Goal: Task Accomplishment & Management: Complete application form

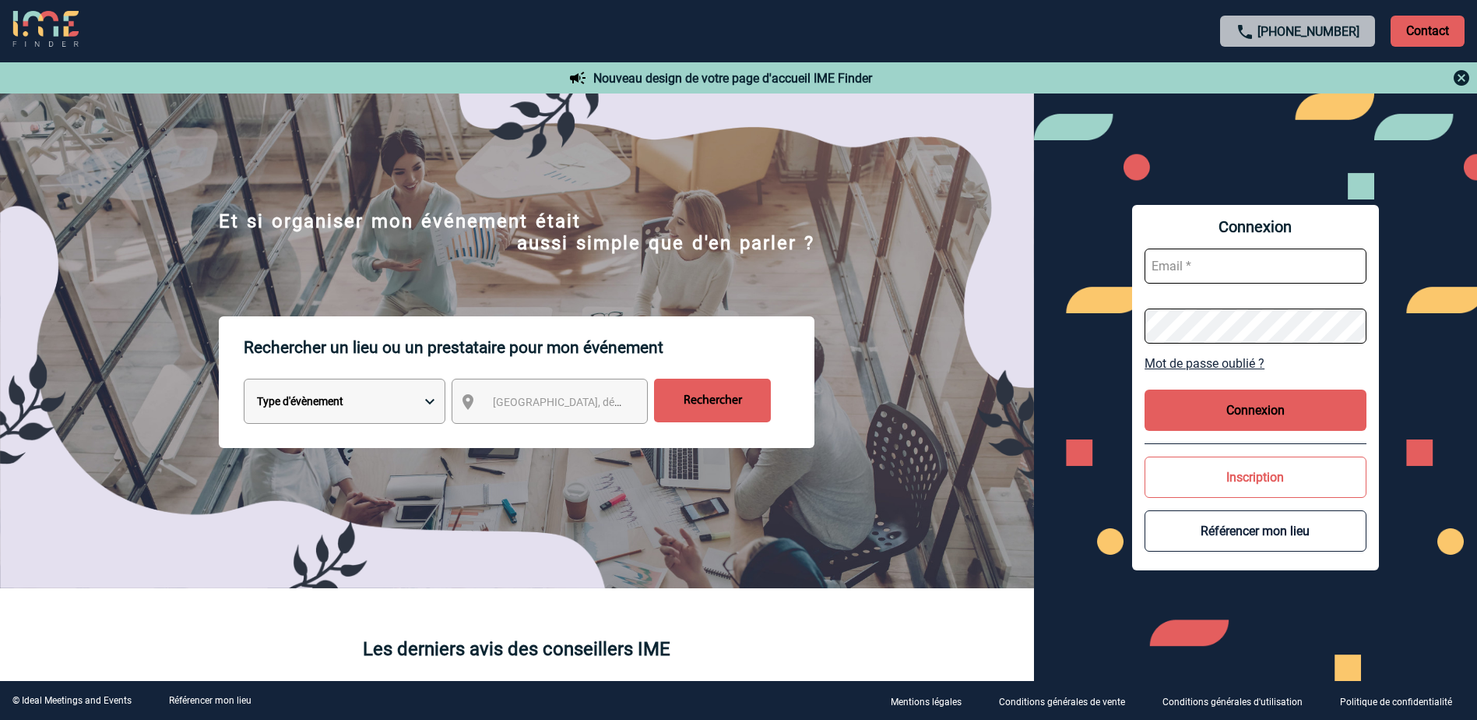
type input "a.bouchareychas@cnr.tm.fr"
click at [1231, 407] on button "Connexion" at bounding box center [1256, 409] width 222 height 41
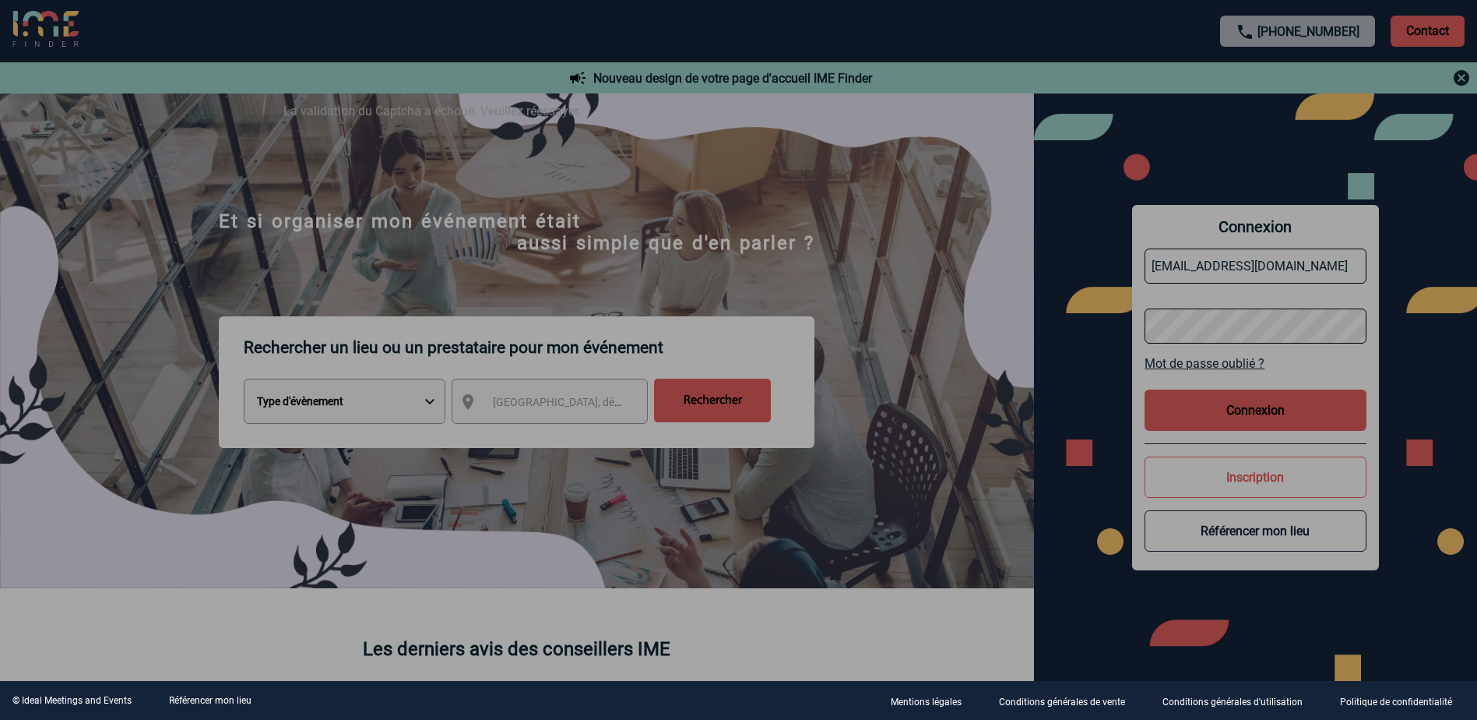
click at [1269, 407] on div at bounding box center [738, 360] width 1477 height 720
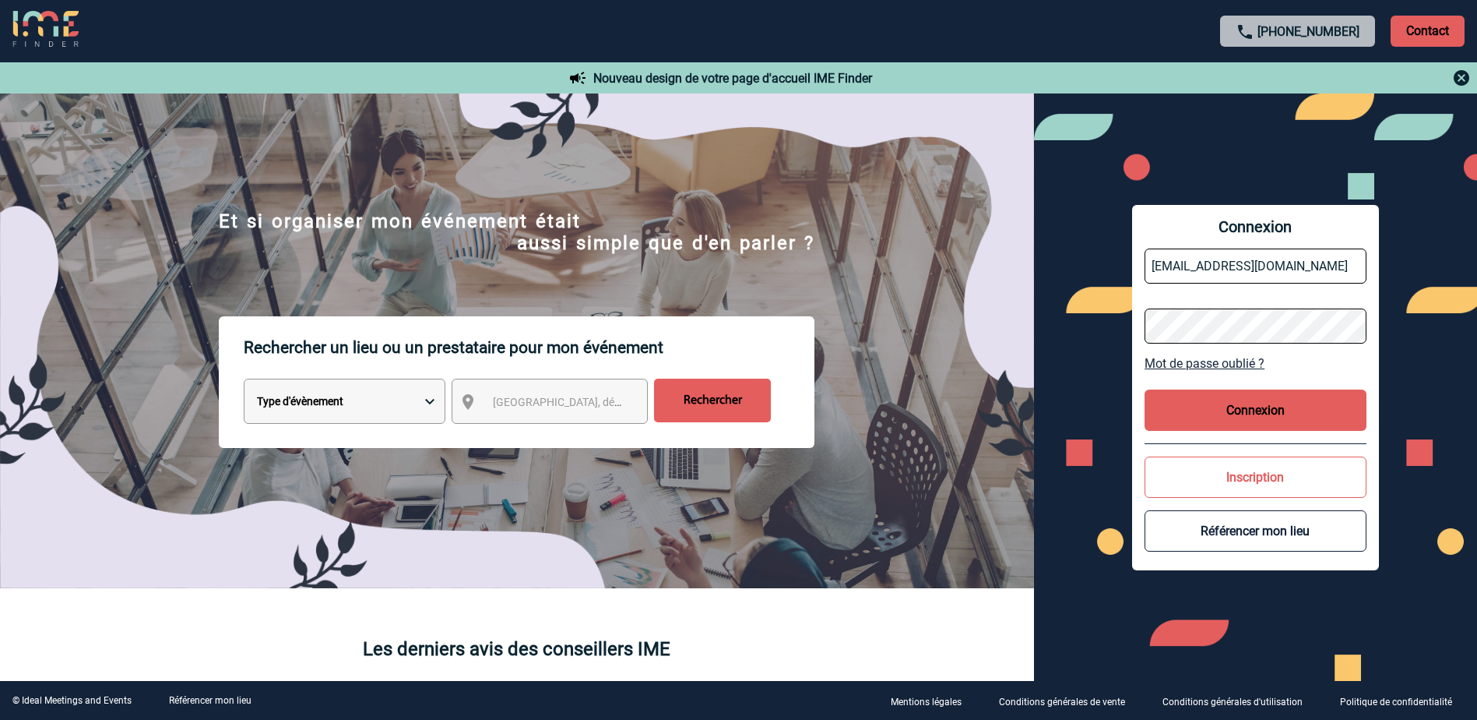
click at [1257, 417] on button "Connexion" at bounding box center [1256, 409] width 222 height 41
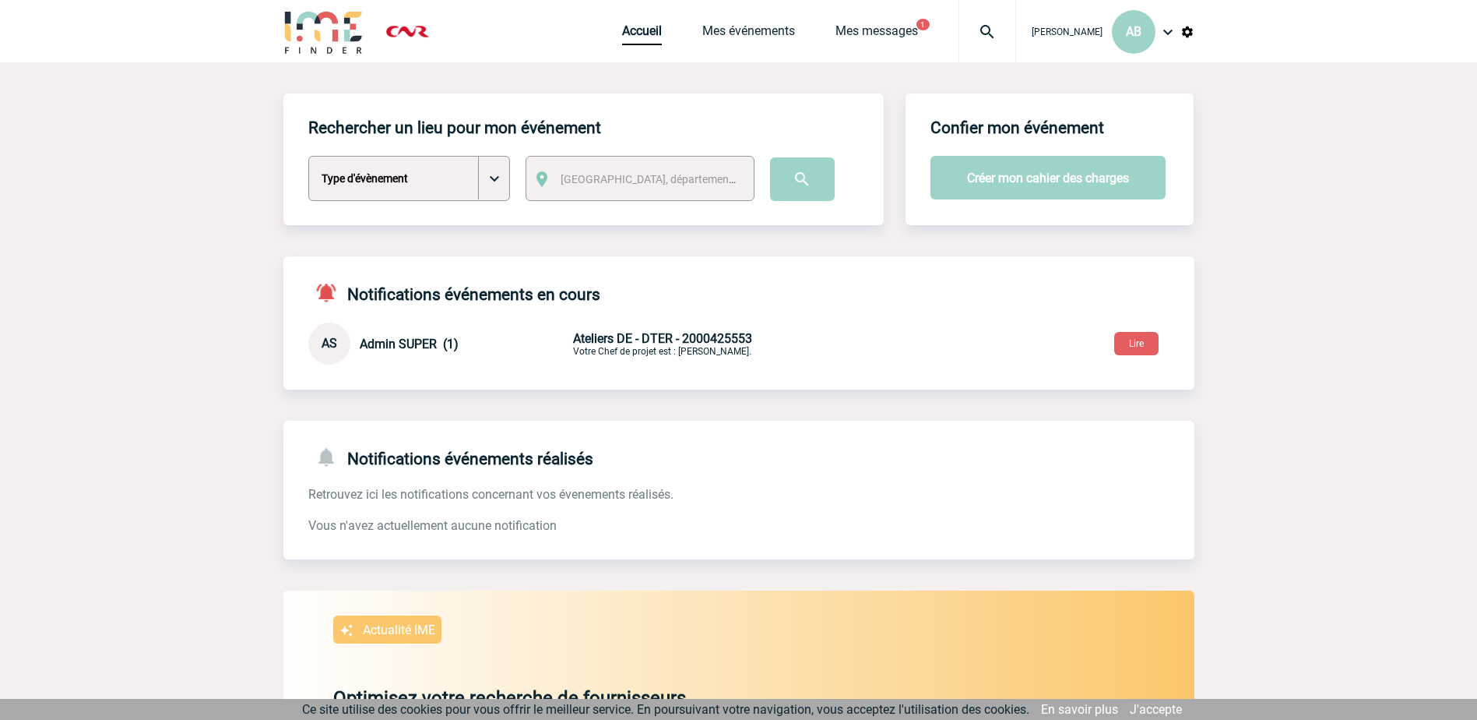
drag, startPoint x: 336, startPoint y: 164, endPoint x: 406, endPoint y: 164, distance: 69.3
click at [336, 164] on select "Type d'évènement Séminaire avec nuitée Séminaire sans nuitée Repas de groupe Te…" at bounding box center [409, 178] width 202 height 45
select select "2"
click at [308, 157] on select "Type d'évènement Séminaire avec nuitée Séminaire sans nuitée Repas de groupe Te…" at bounding box center [409, 178] width 202 height 45
click at [709, 179] on span "[GEOGRAPHIC_DATA], département, région..." at bounding box center [653, 179] width 198 height 22
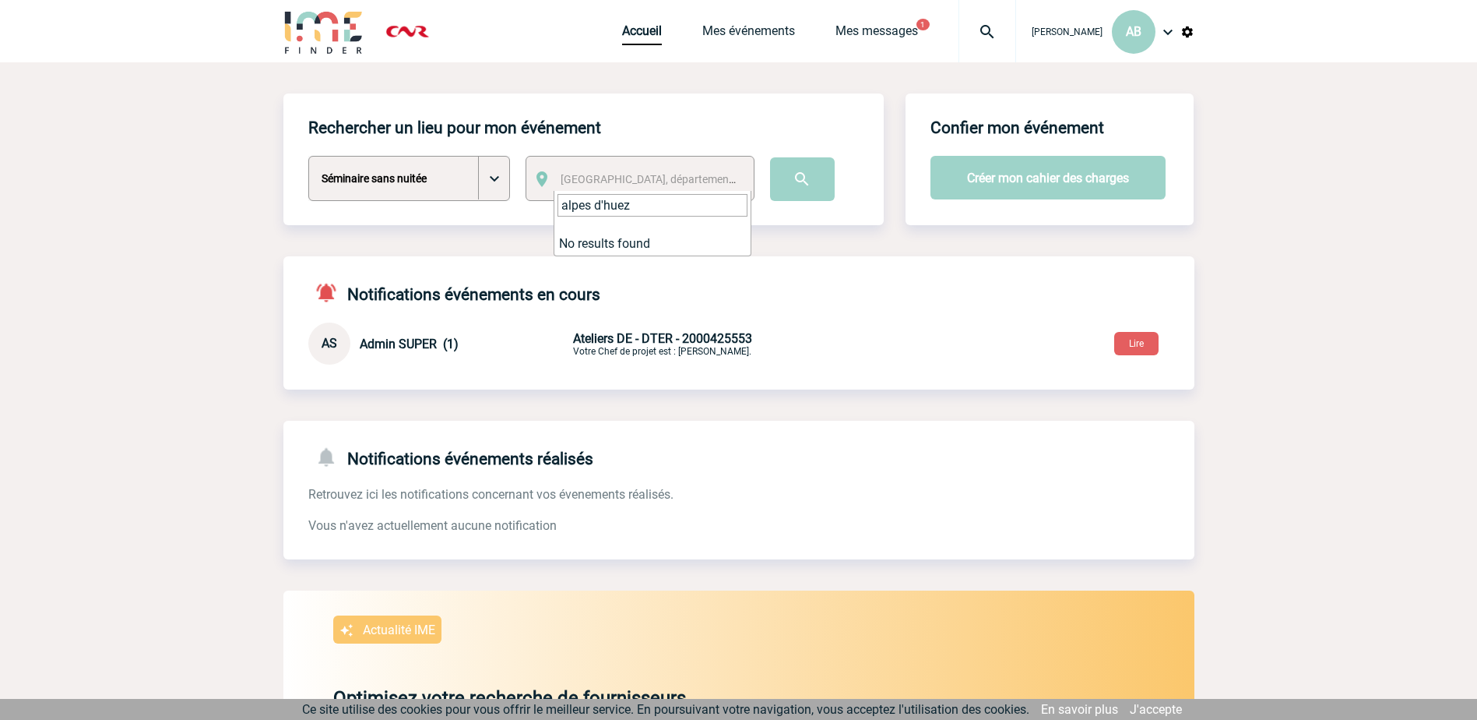
click at [562, 205] on input "alpes d'huez" at bounding box center [653, 205] width 190 height 23
type input "l'alpes d'huez"
drag, startPoint x: 685, startPoint y: 203, endPoint x: 511, endPoint y: 201, distance: 173.7
click at [511, 201] on body "Alexandra BOUCHAREYCHAS AB Accueil Mes événements 1 1" at bounding box center [738, 544] width 1477 height 1089
type input "l'Alpes d'huez"
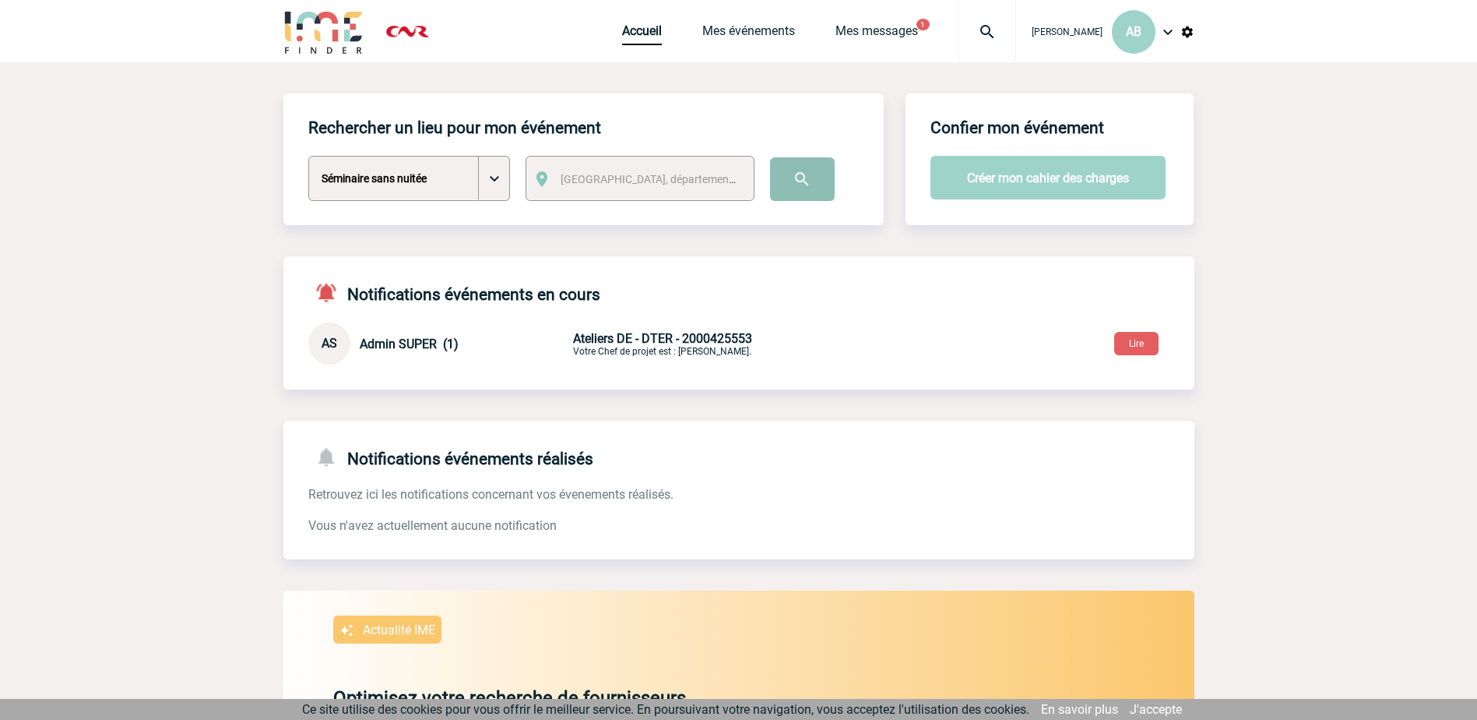
click at [796, 190] on input "image" at bounding box center [802, 179] width 65 height 44
click at [490, 167] on select "Type d'évènement Séminaire avec nuitée Séminaire sans nuitée Repas de groupe Te…" at bounding box center [409, 178] width 202 height 45
select select "1"
click at [308, 157] on select "Type d'évènement Séminaire avec nuitée Séminaire sans nuitée Repas de groupe Te…" at bounding box center [409, 178] width 202 height 45
click at [709, 172] on span "[GEOGRAPHIC_DATA], département, région..." at bounding box center [653, 179] width 198 height 22
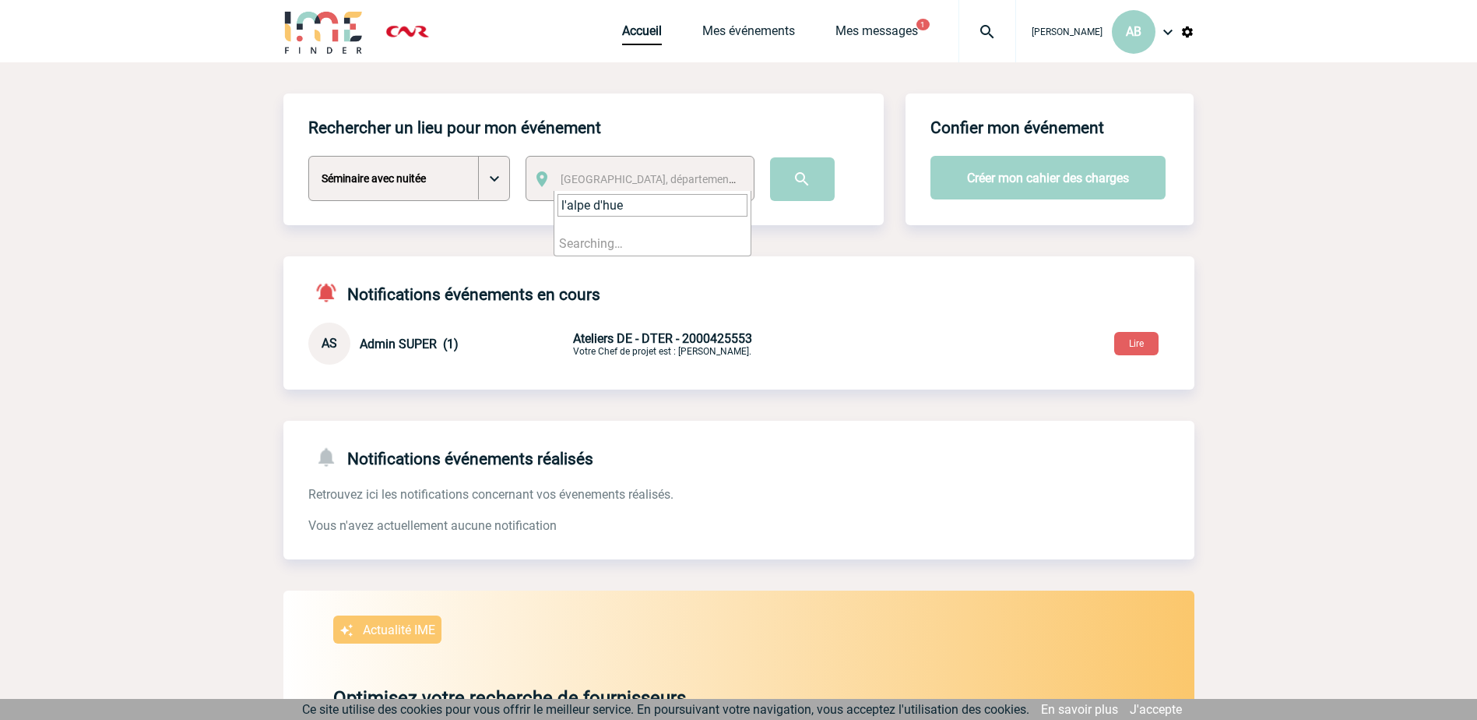
type input "l'alpe d'huez"
click at [662, 210] on input "l'alpe d'huez" at bounding box center [653, 205] width 190 height 23
click at [797, 182] on input "image" at bounding box center [802, 179] width 65 height 44
click at [702, 164] on div "[GEOGRAPHIC_DATA], département, région..." at bounding box center [640, 178] width 229 height 45
click at [581, 181] on span "Ville, département, région..." at bounding box center [669, 179] width 216 height 12
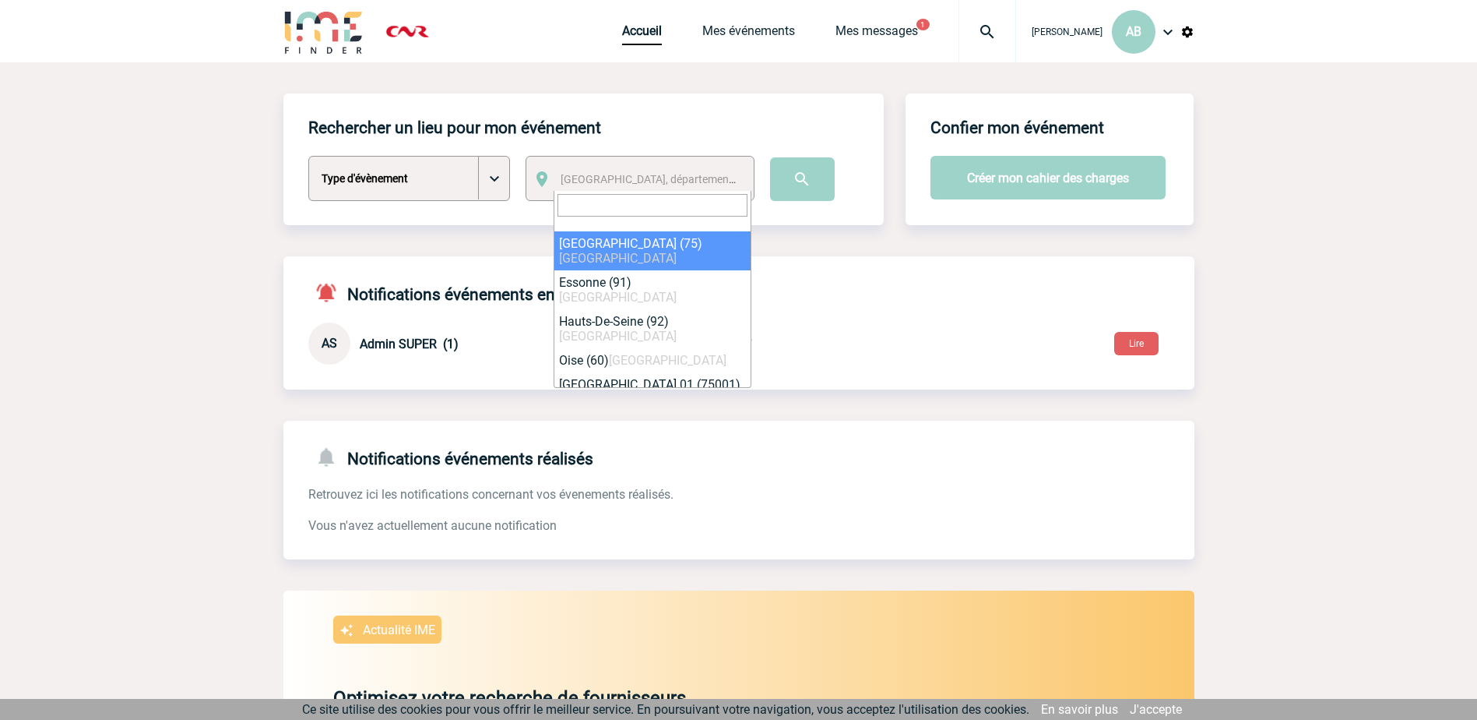
type input "38750 L’Alpe d’Huez"
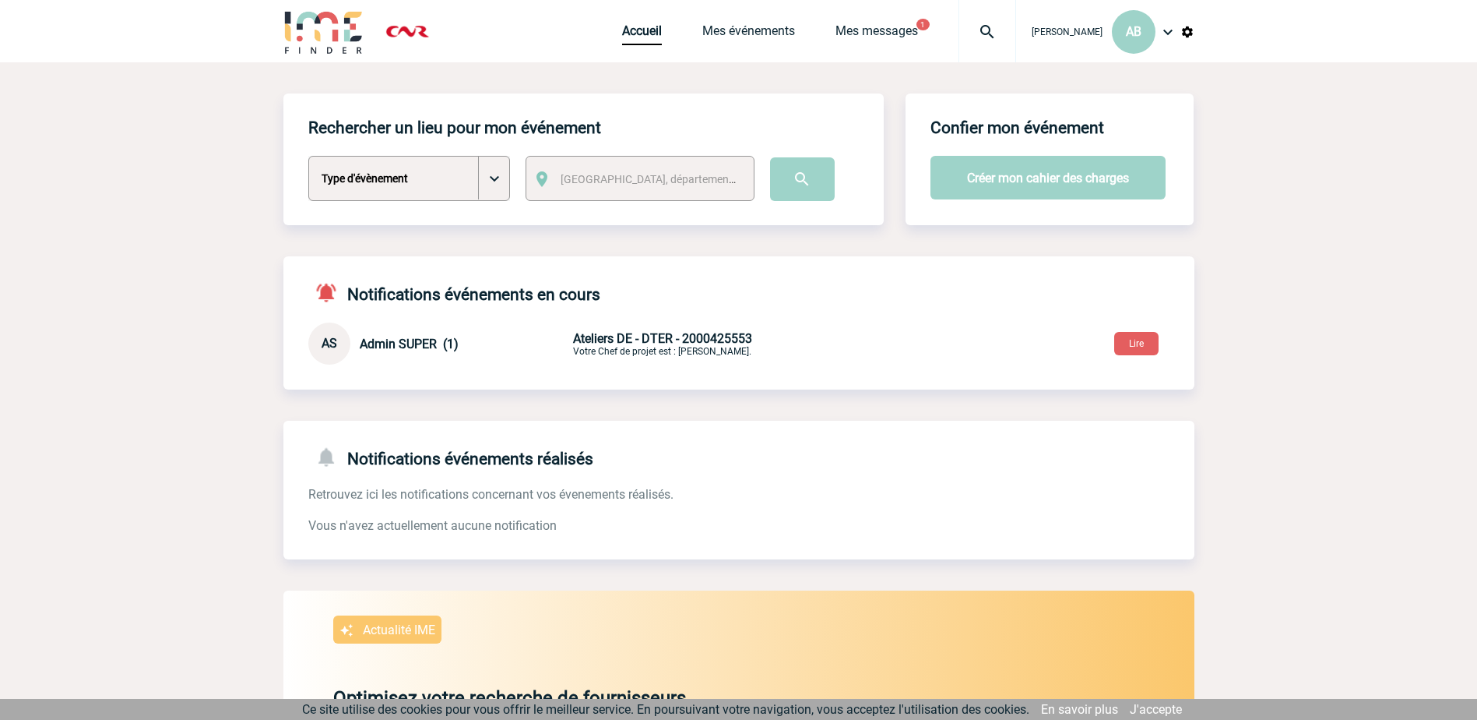
click at [505, 178] on select "Type d'évènement Séminaire avec nuitée Séminaire sans nuitée Repas de groupe Te…" at bounding box center [409, 178] width 202 height 45
click at [635, 340] on span "Ateliers DE - DTER - 2000425553" at bounding box center [662, 338] width 179 height 15
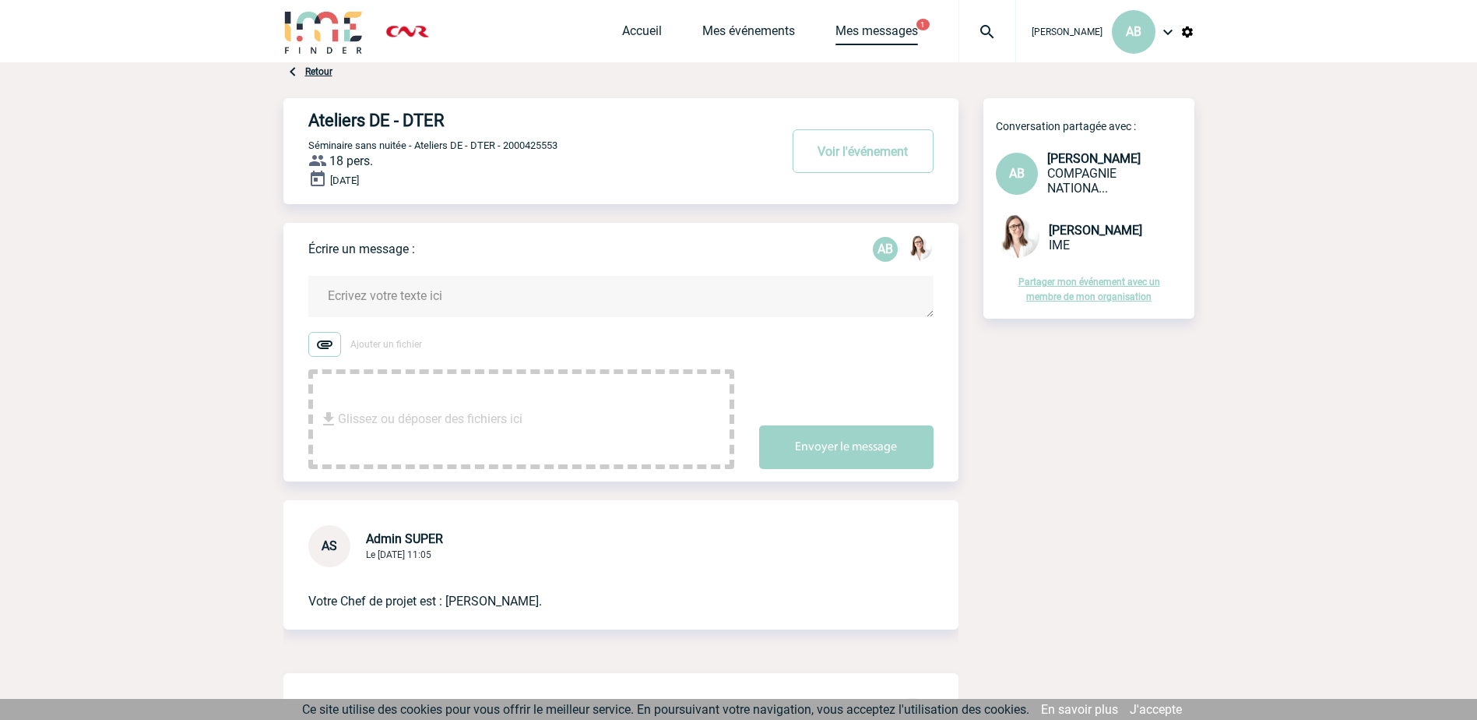
click at [836, 32] on link "Mes messages" at bounding box center [877, 34] width 83 height 22
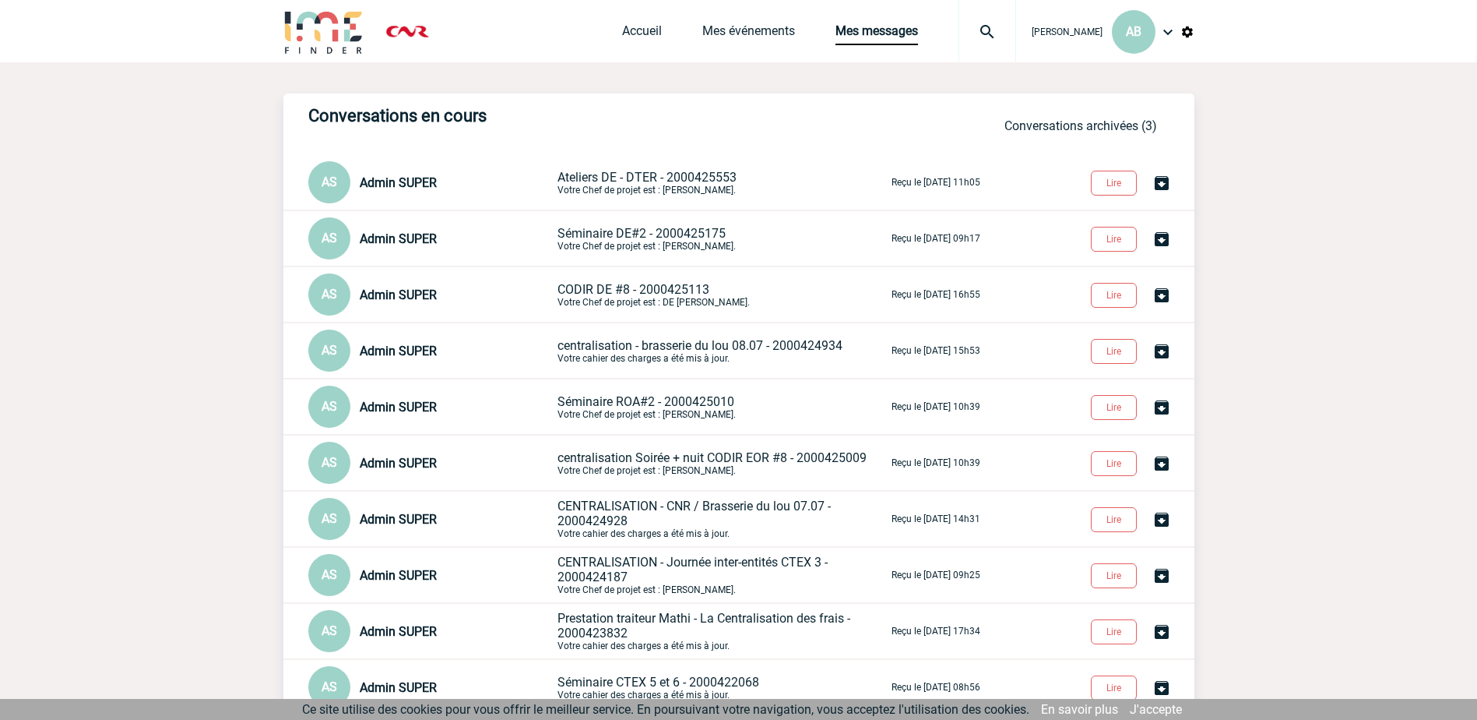
click at [606, 174] on span "Ateliers DE - DTER - 2000425553" at bounding box center [647, 177] width 179 height 15
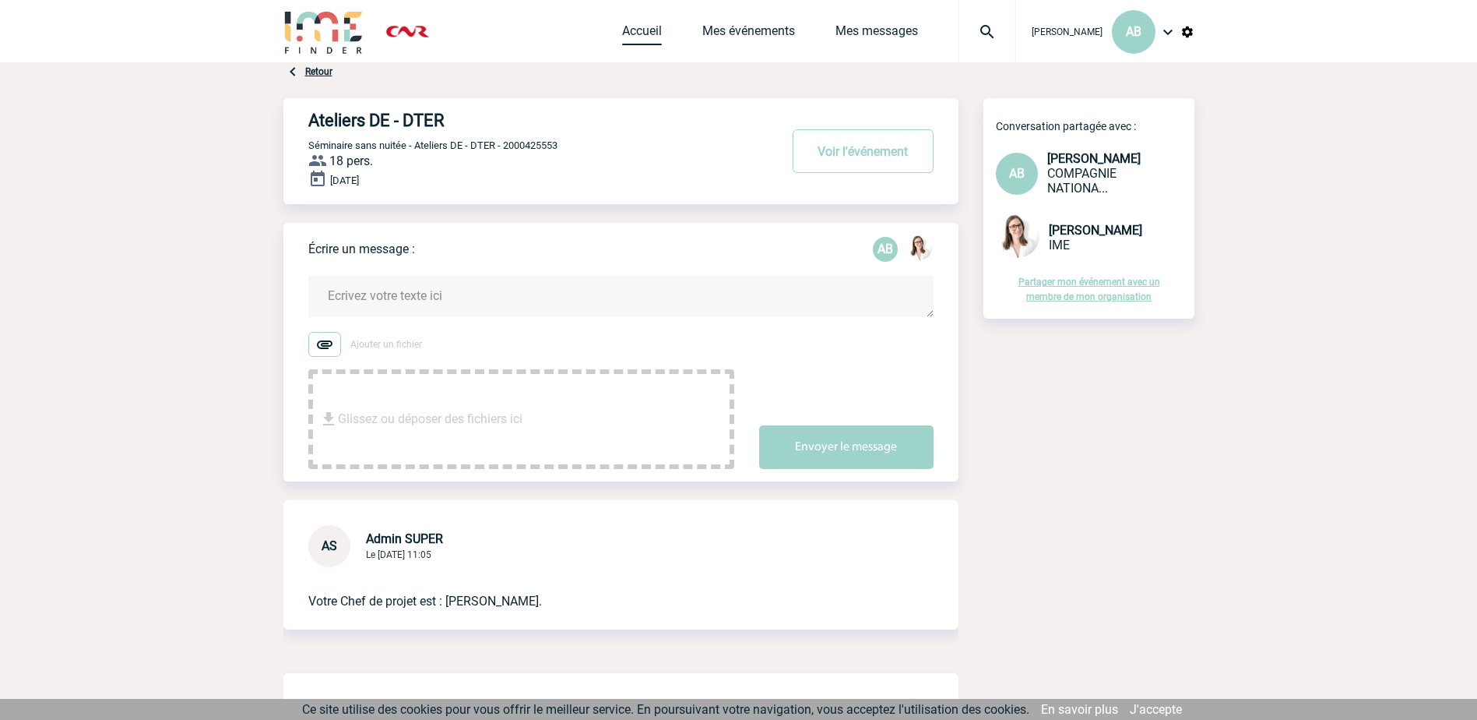
click at [622, 34] on link "Accueil" at bounding box center [642, 34] width 40 height 22
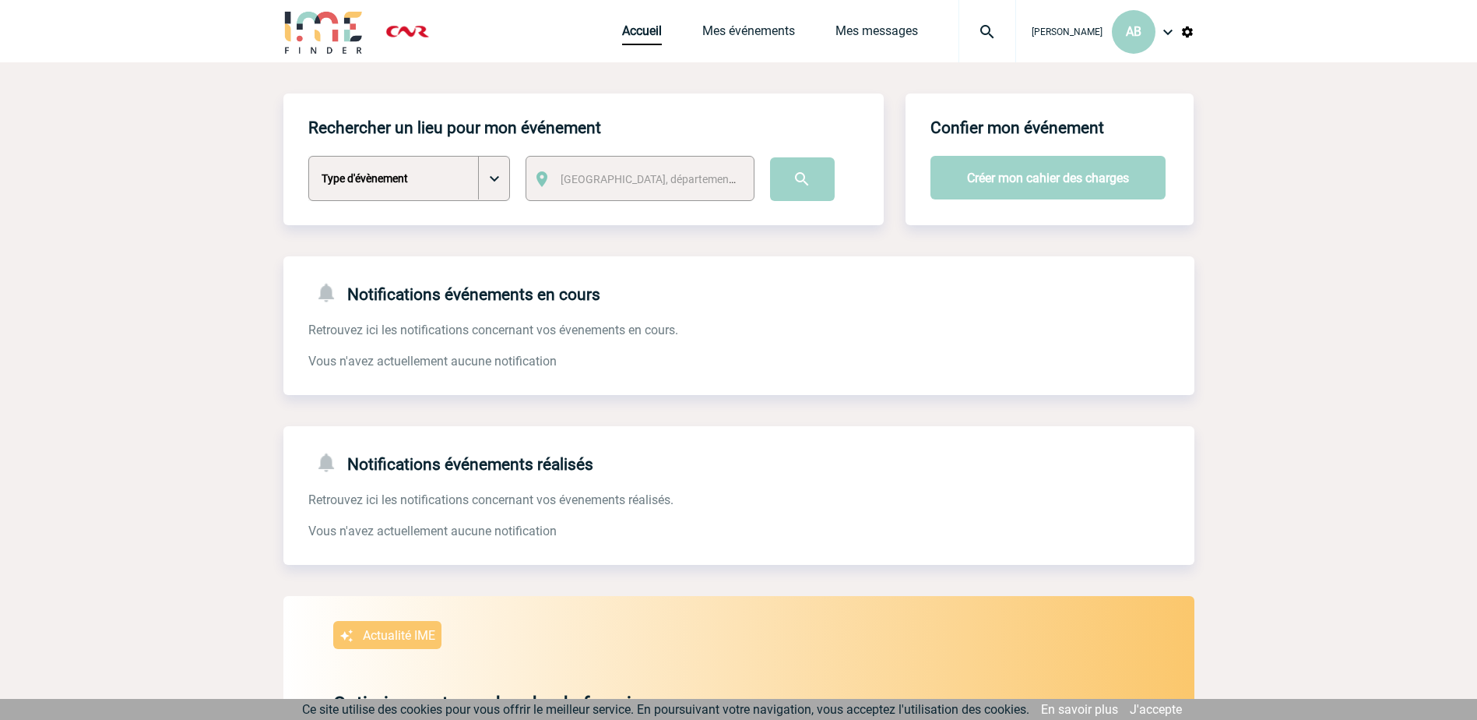
click at [487, 171] on select "Type d'évènement Séminaire avec nuitée Séminaire sans nuitée Repas de groupe Te…" at bounding box center [409, 178] width 202 height 45
select select "1"
click at [308, 157] on select "Type d'évènement Séminaire avec nuitée Séminaire sans nuitée Repas de groupe Te…" at bounding box center [409, 178] width 202 height 45
click at [695, 174] on span "[GEOGRAPHIC_DATA], département, région..." at bounding box center [653, 179] width 198 height 22
click at [597, 184] on span "Ville, département, région..." at bounding box center [669, 179] width 216 height 12
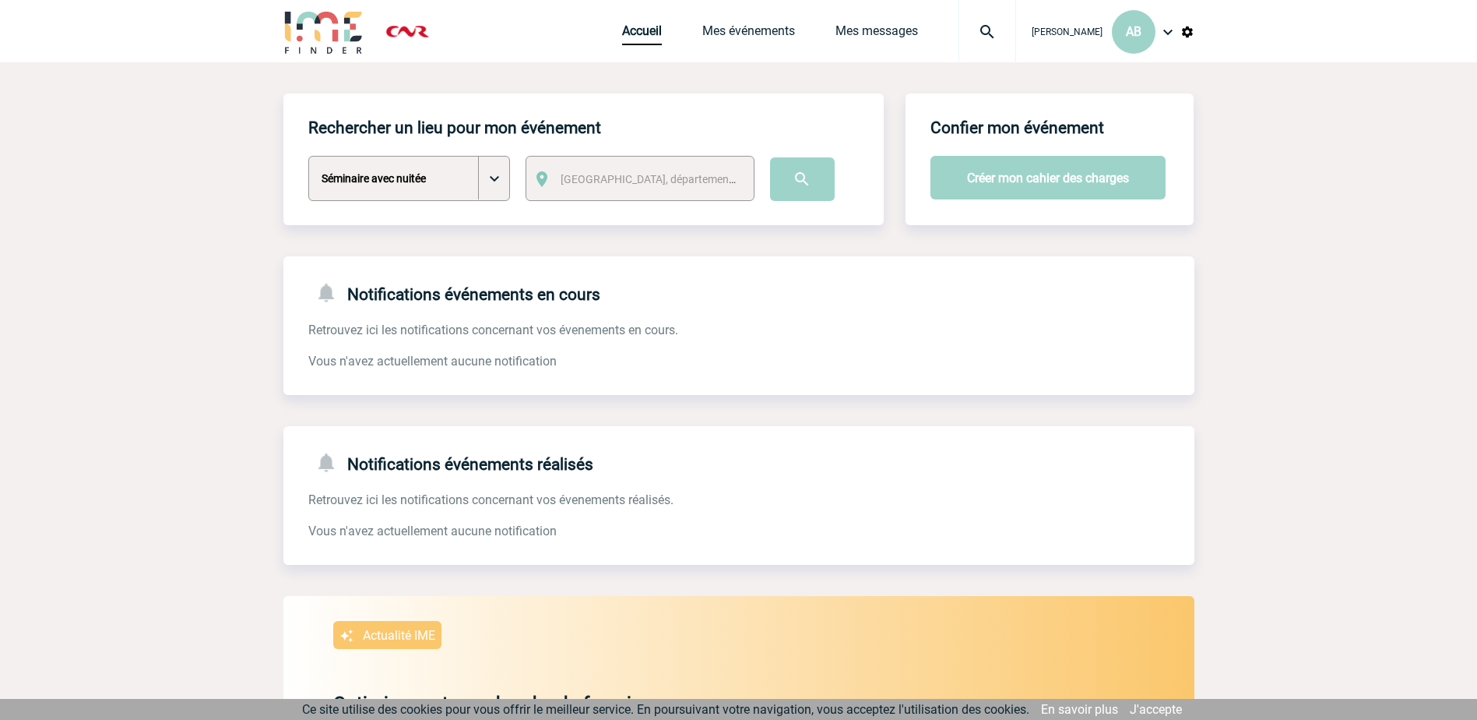
click at [610, 180] on span "Ville, département, région..." at bounding box center [669, 179] width 216 height 12
drag, startPoint x: 665, startPoint y: 203, endPoint x: 597, endPoint y: 202, distance: 68.5
click at [597, 202] on input "38750 L’Alpe d’Huez" at bounding box center [653, 205] width 190 height 23
type input "38750"
select select "35570"
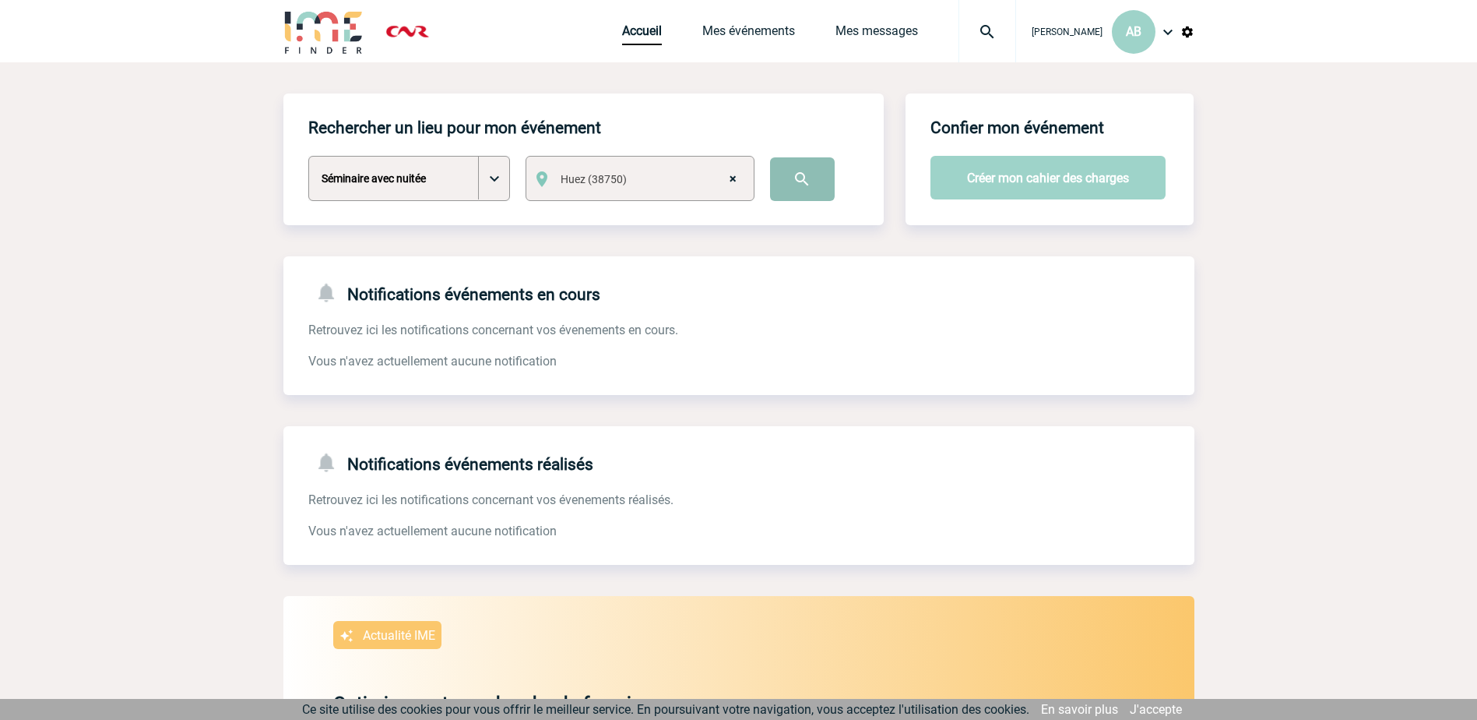
click at [808, 186] on input "image" at bounding box center [802, 179] width 65 height 44
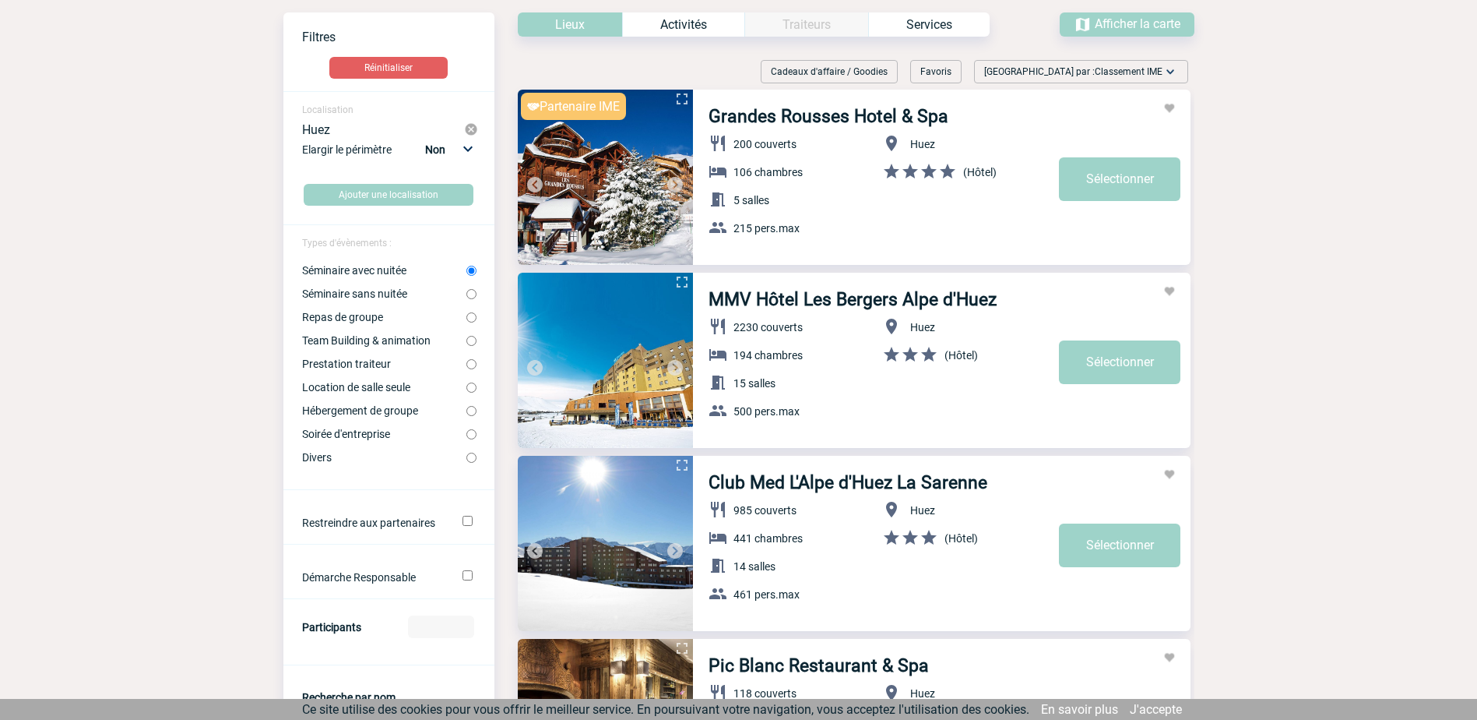
scroll to position [78, 0]
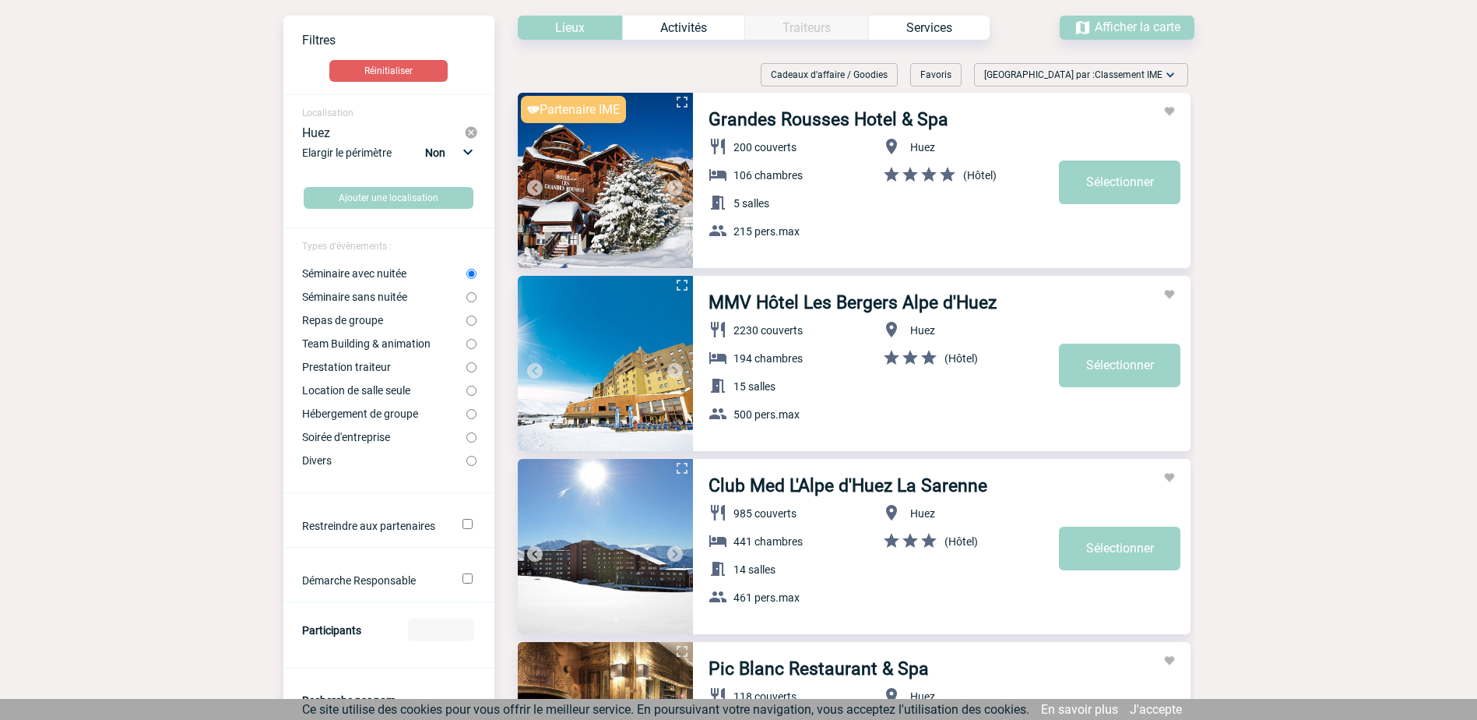
click at [772, 119] on link "Grandes Rousses Hotel & Spa" at bounding box center [829, 119] width 240 height 21
click at [1110, 188] on link "Sélectionner" at bounding box center [1119, 182] width 121 height 44
select select "1"
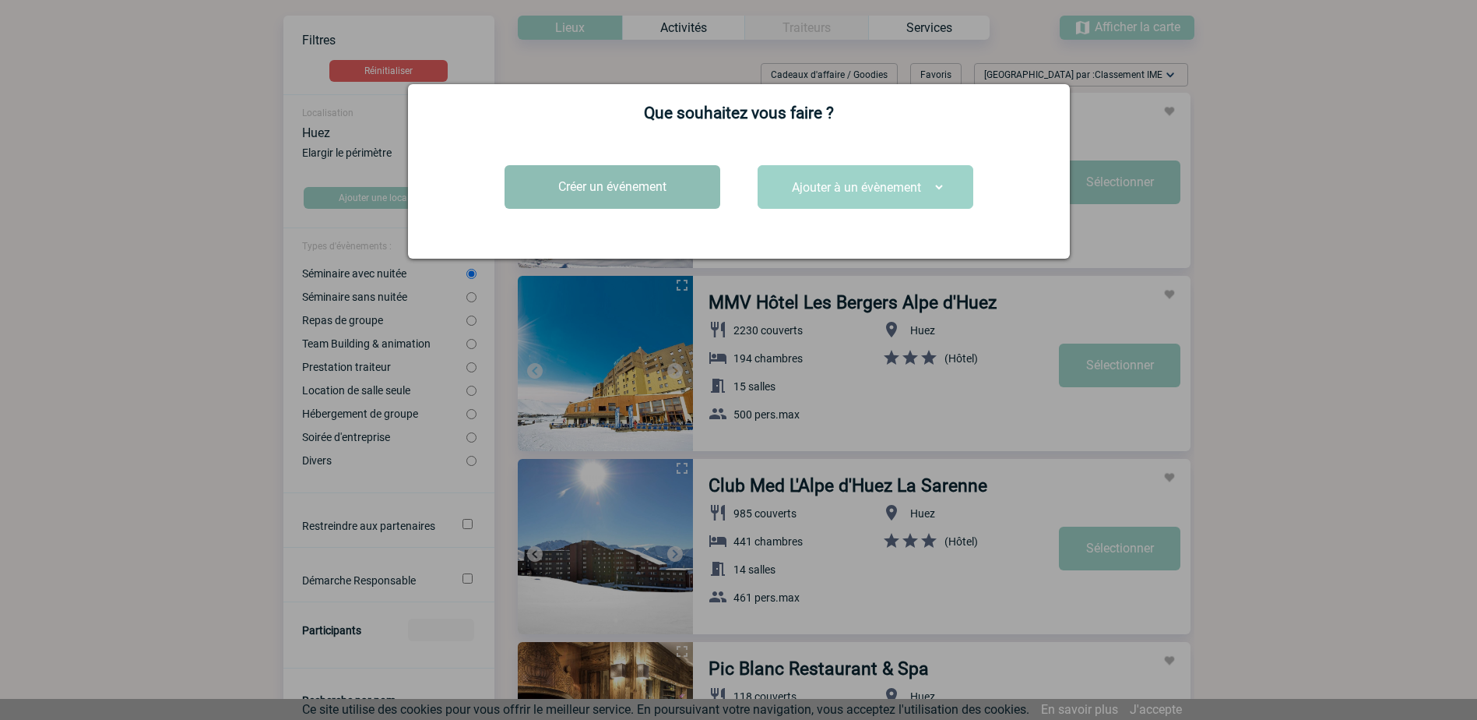
click at [663, 199] on button "Créer un événement" at bounding box center [613, 187] width 216 height 44
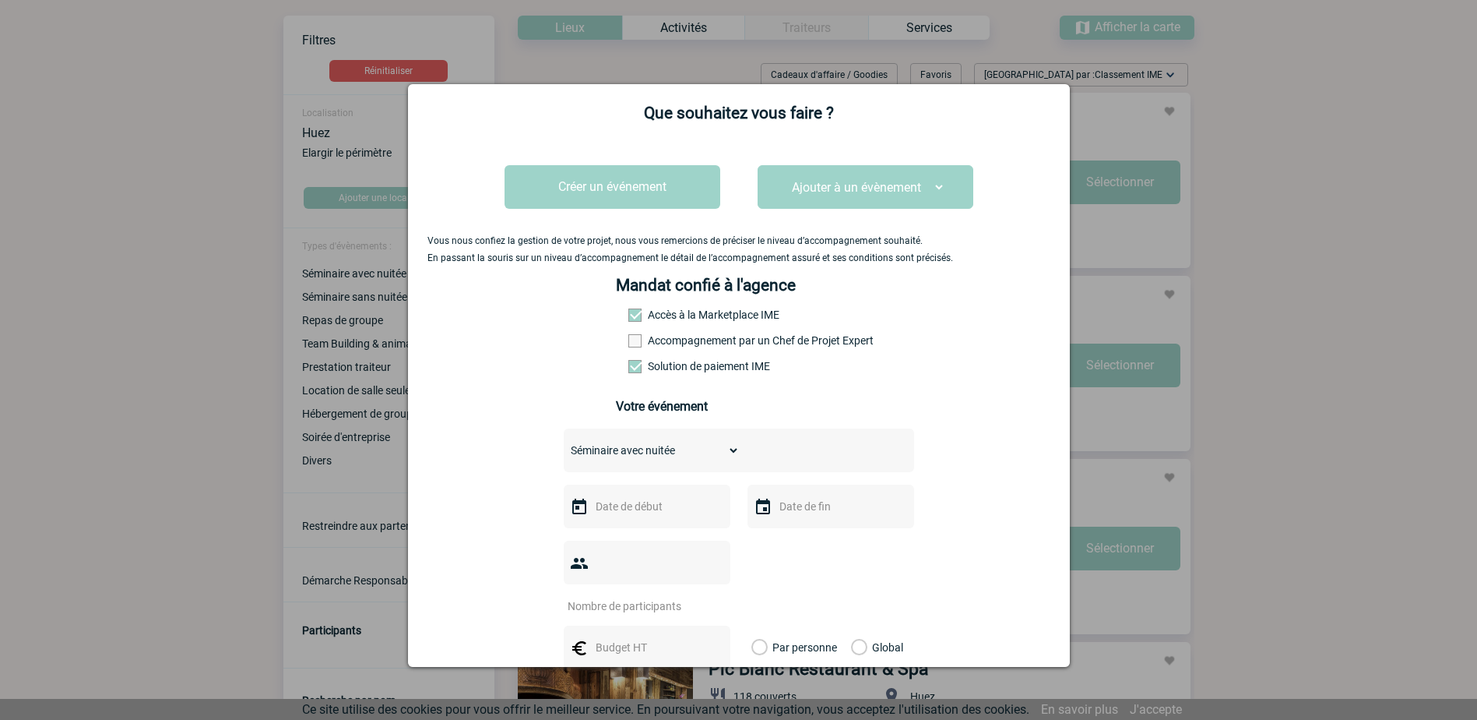
click at [677, 505] on input "text" at bounding box center [645, 506] width 107 height 20
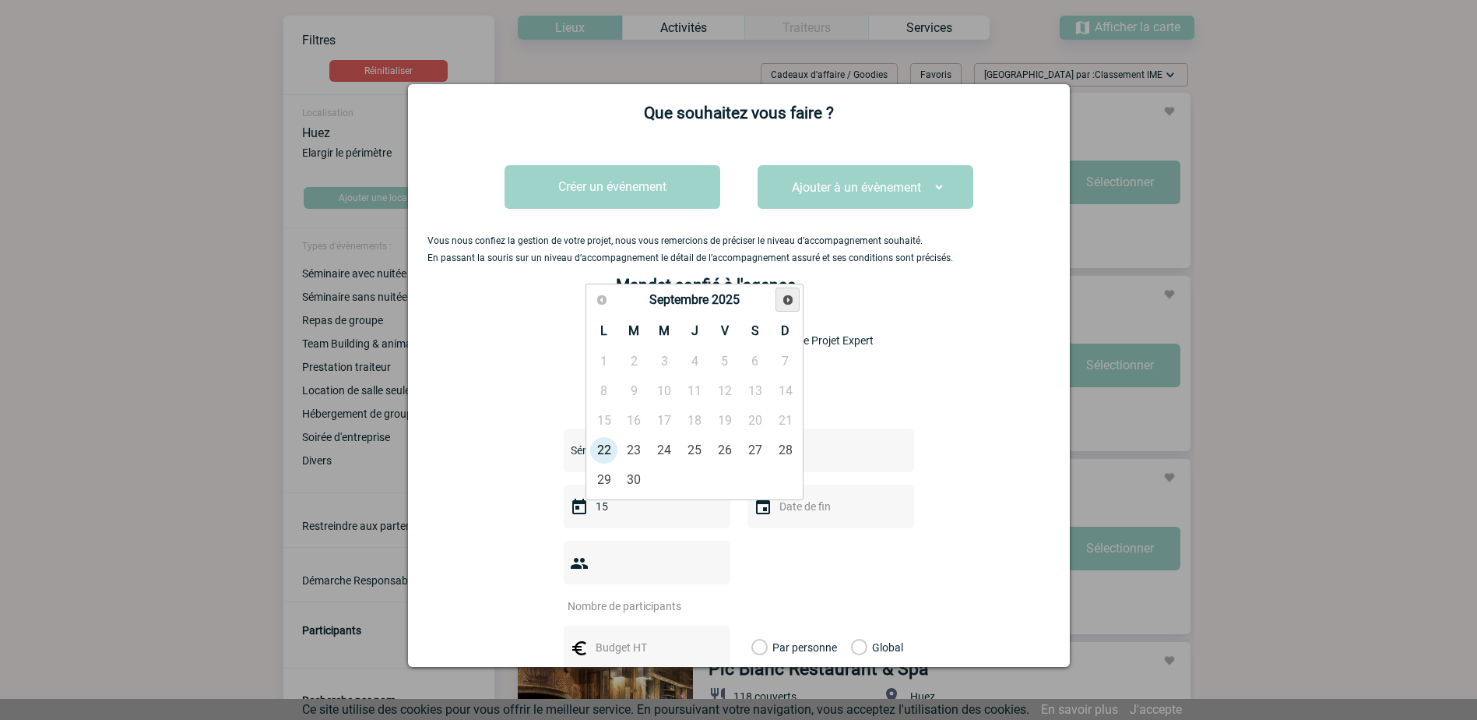
type input "15"
click at [794, 292] on link "Suivant" at bounding box center [788, 299] width 24 height 24
click at [794, 291] on link "Suivant" at bounding box center [788, 299] width 24 height 24
click at [604, 420] on link "15" at bounding box center [604, 421] width 29 height 28
type input "15-12-2025"
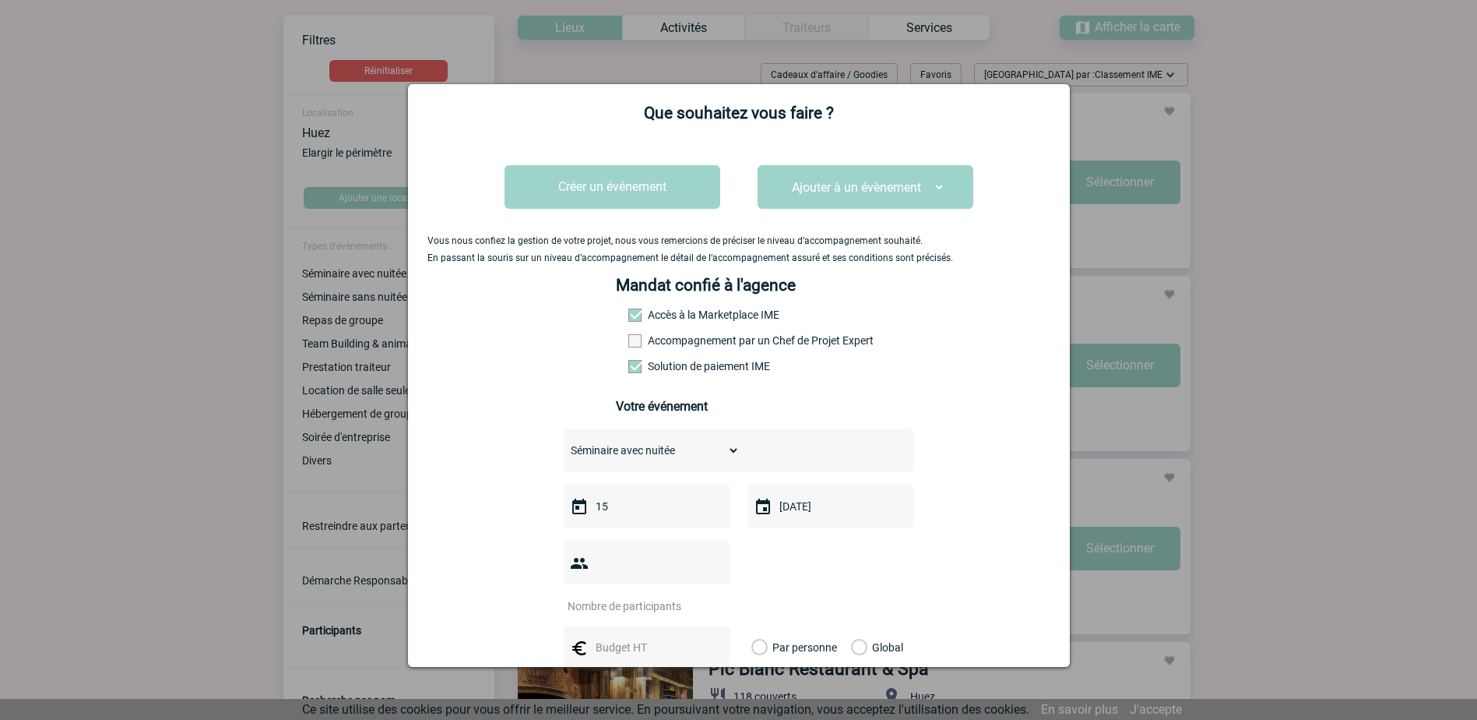
click at [829, 522] on div "15-12-2025" at bounding box center [831, 506] width 167 height 44
click at [653, 505] on input "15" at bounding box center [645, 506] width 107 height 20
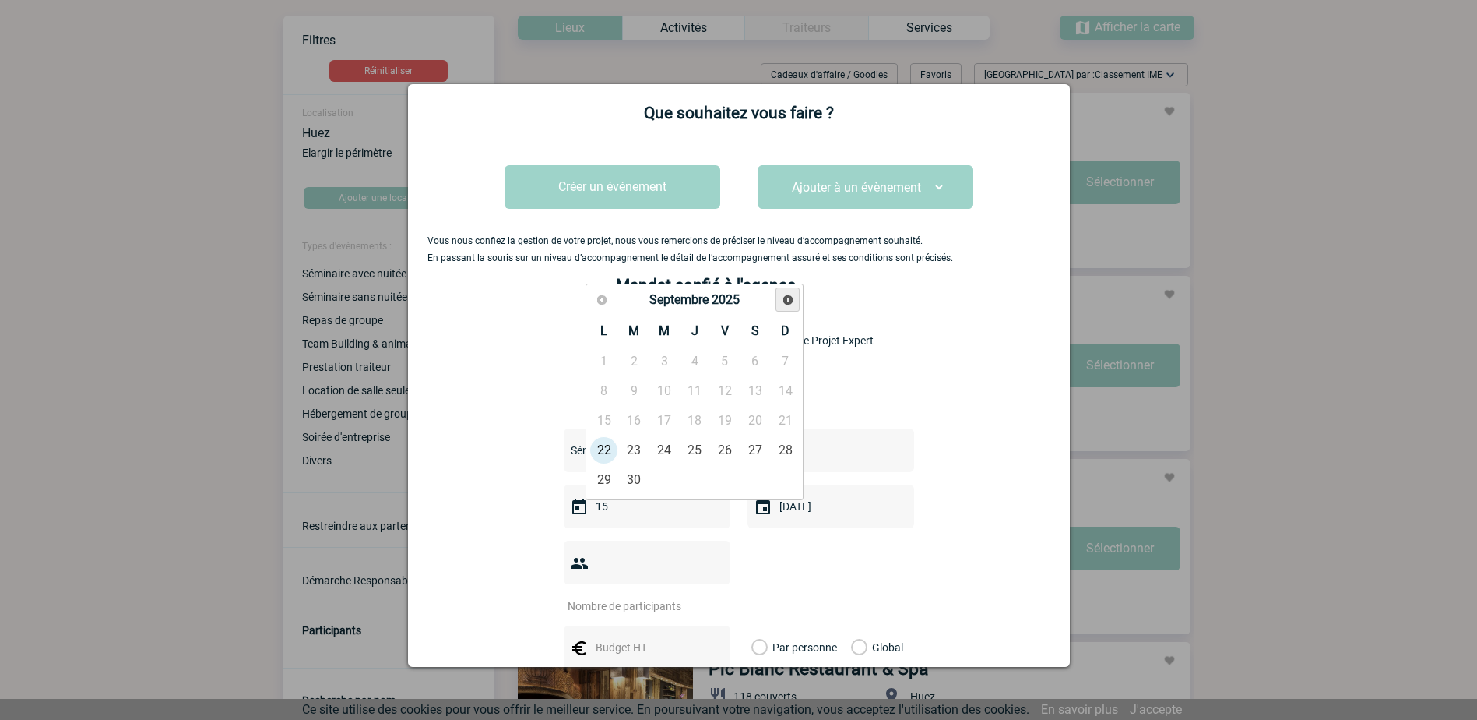
click at [787, 295] on span "Suivant" at bounding box center [788, 300] width 12 height 12
click at [603, 423] on link "15" at bounding box center [604, 421] width 29 height 28
type input "15-12-2025"
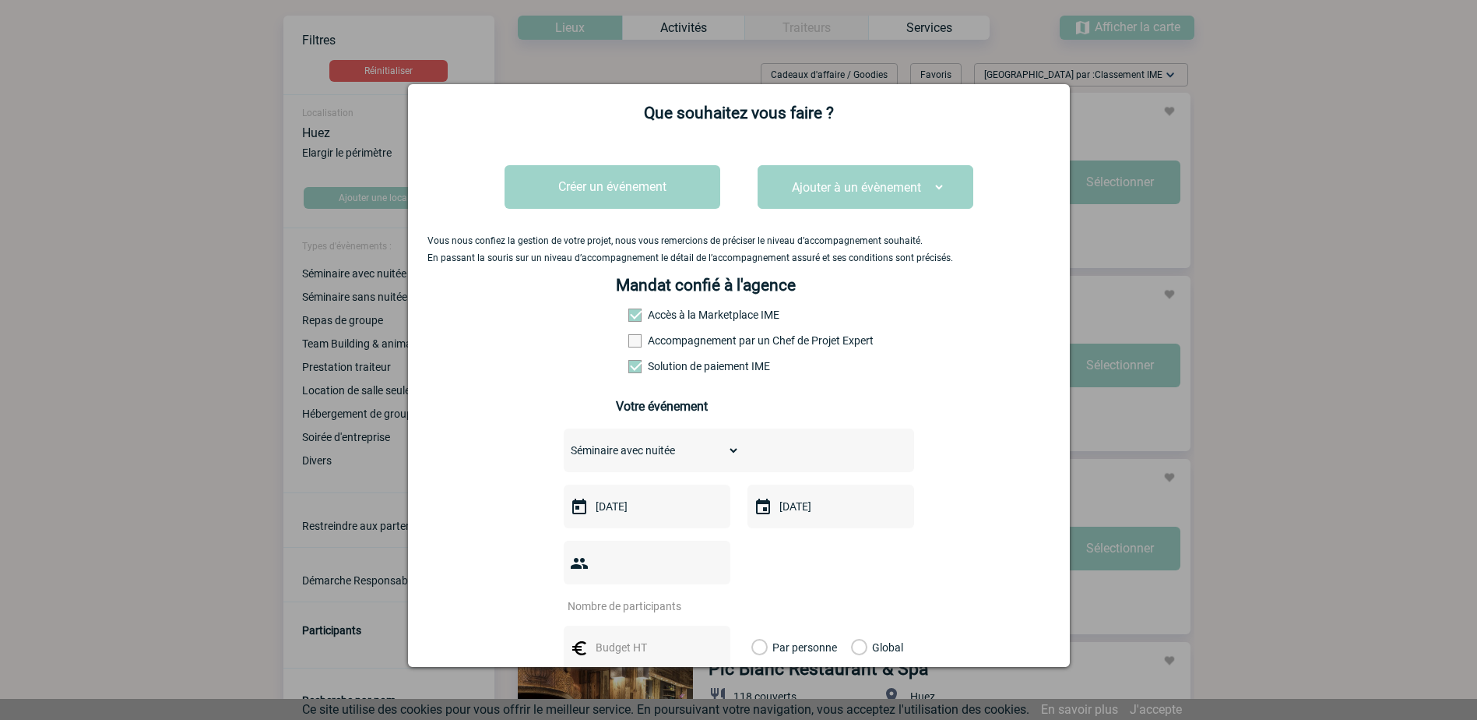
click at [798, 513] on input "15-12-2025" at bounding box center [829, 506] width 107 height 20
click at [820, 422] on link "16" at bounding box center [818, 421] width 29 height 28
type input "16-12-2025"
click at [681, 596] on input "number" at bounding box center [637, 606] width 146 height 20
type input "13"
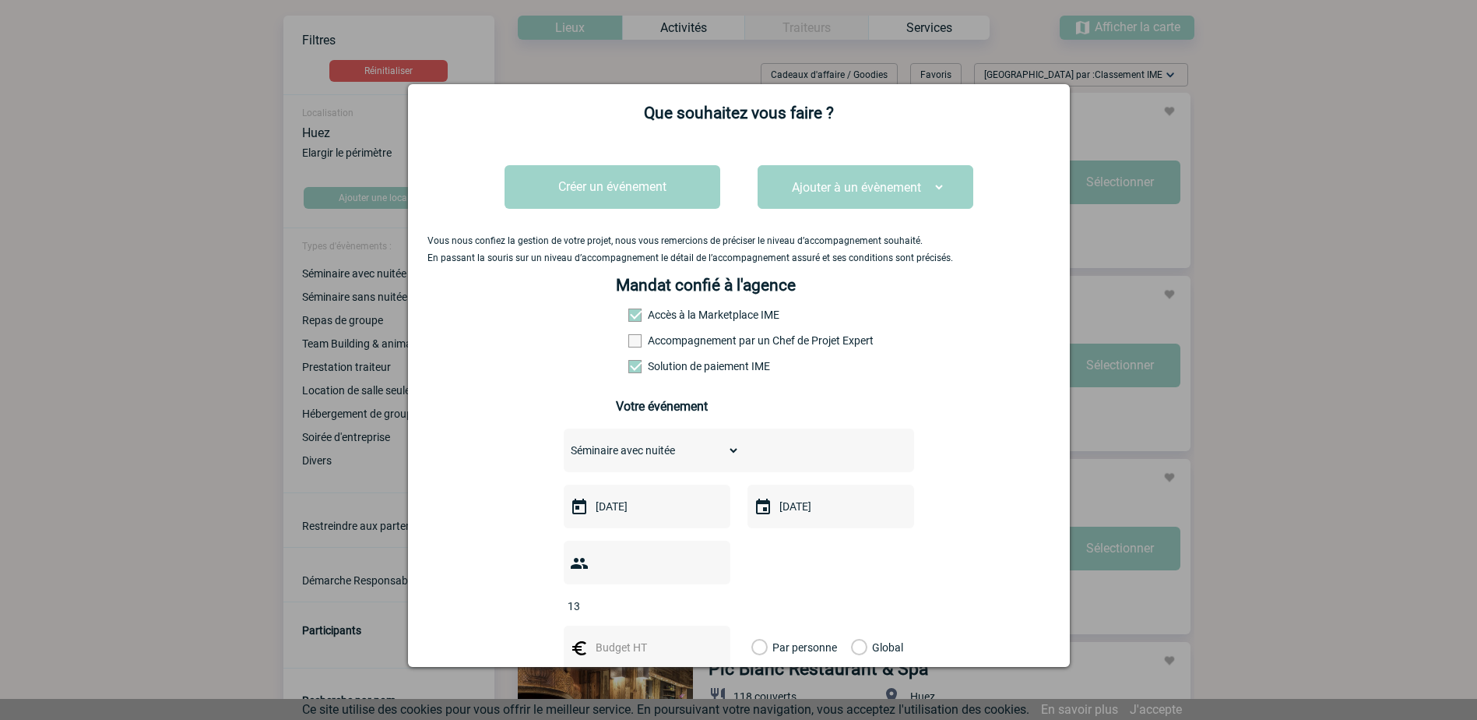
click at [661, 637] on input "text" at bounding box center [645, 647] width 107 height 20
click at [619, 625] on div at bounding box center [647, 647] width 167 height 44
click at [660, 637] on input "text" at bounding box center [645, 647] width 107 height 20
type input "4500"
click at [926, 533] on div "Vous nous confiez la gestion de votre projet, nous vous remercions de préciser …" at bounding box center [739, 540] width 623 height 811
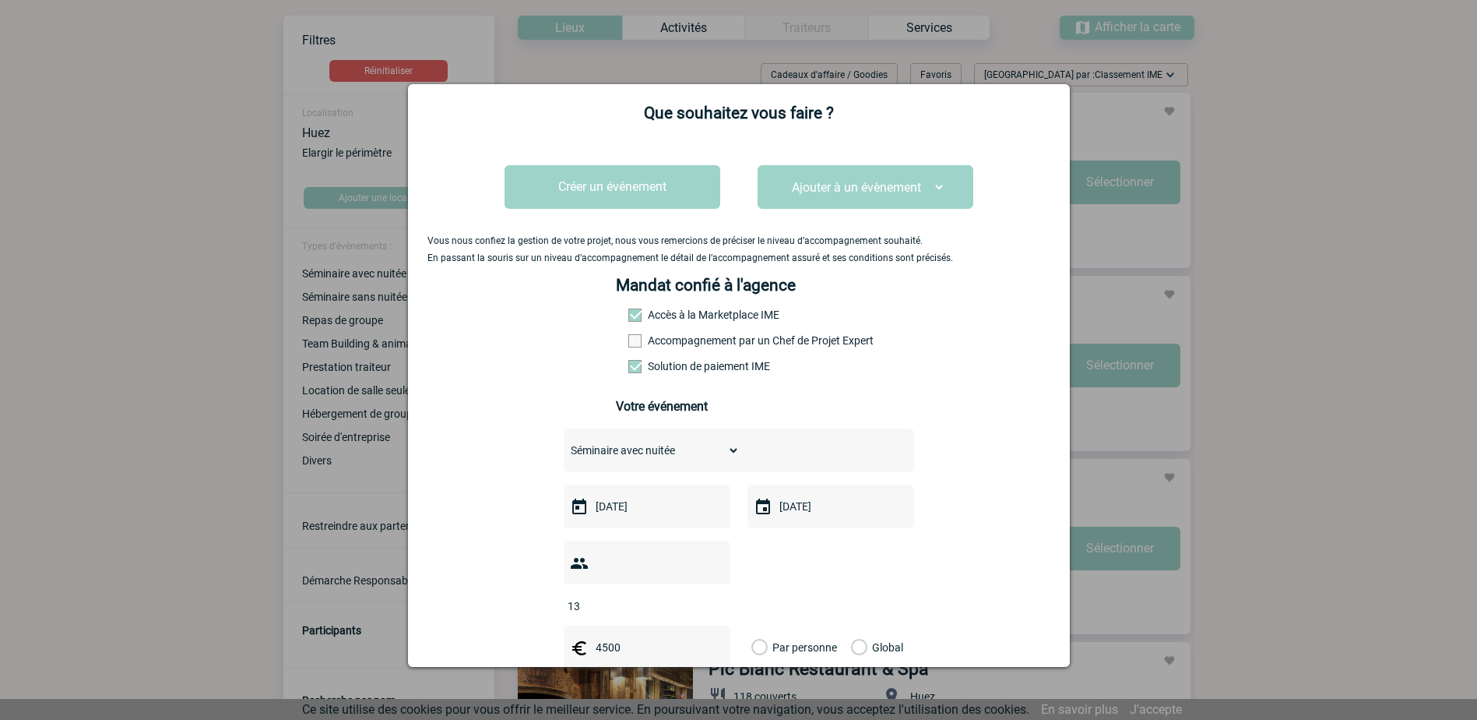
click at [854, 625] on label "Global" at bounding box center [856, 647] width 10 height 44
click at [0, 0] on input "Global" at bounding box center [0, 0] width 0 height 0
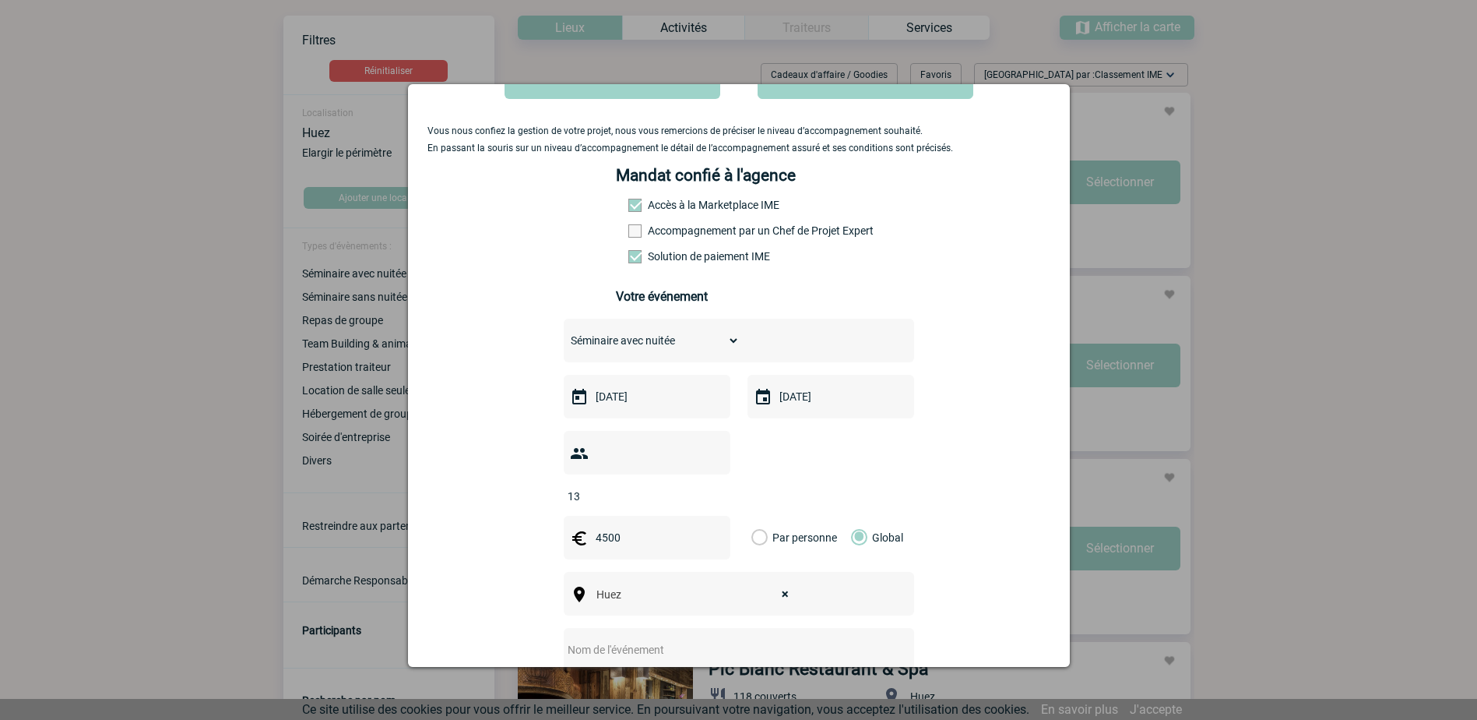
scroll to position [277, 0]
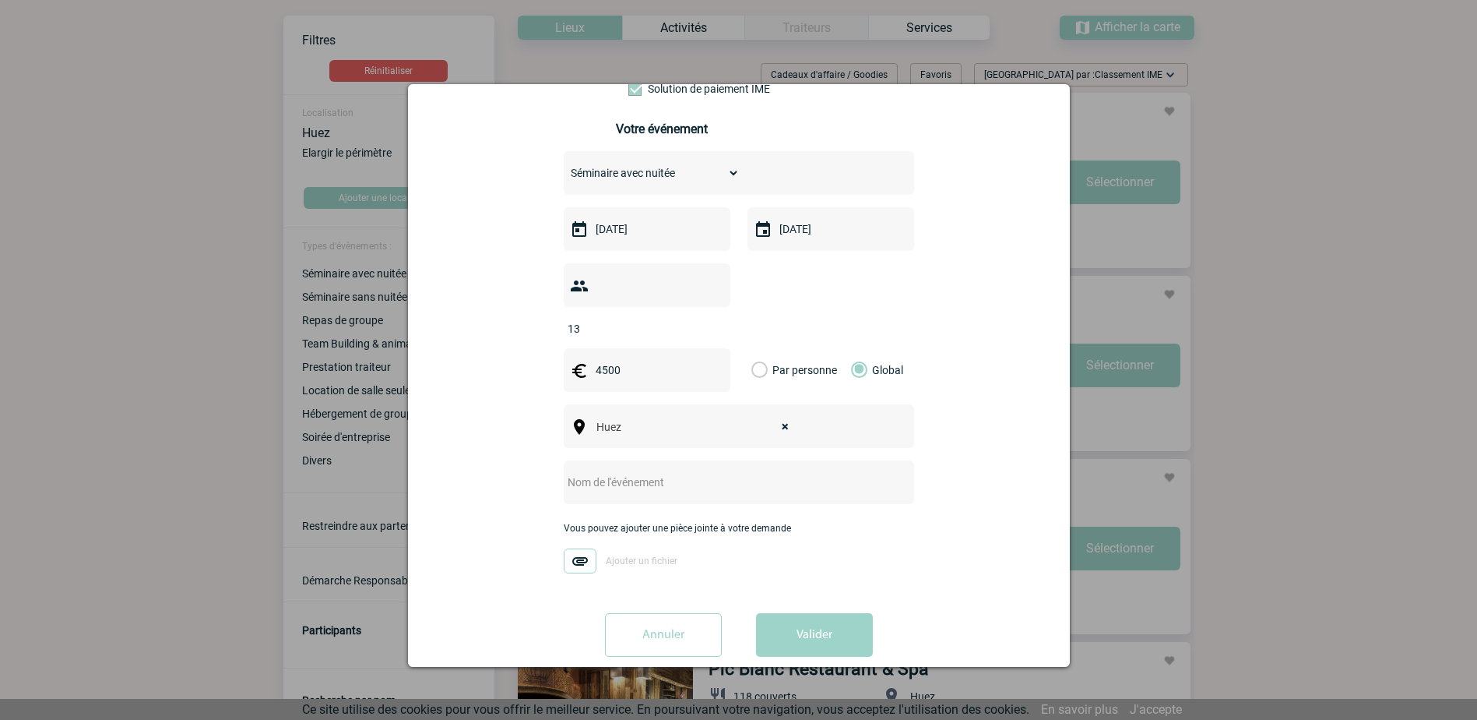
click at [690, 472] on input "text" at bounding box center [718, 482] width 309 height 20
type input "CODIR EOR #11"
click at [823, 613] on button "Valider" at bounding box center [814, 635] width 117 height 44
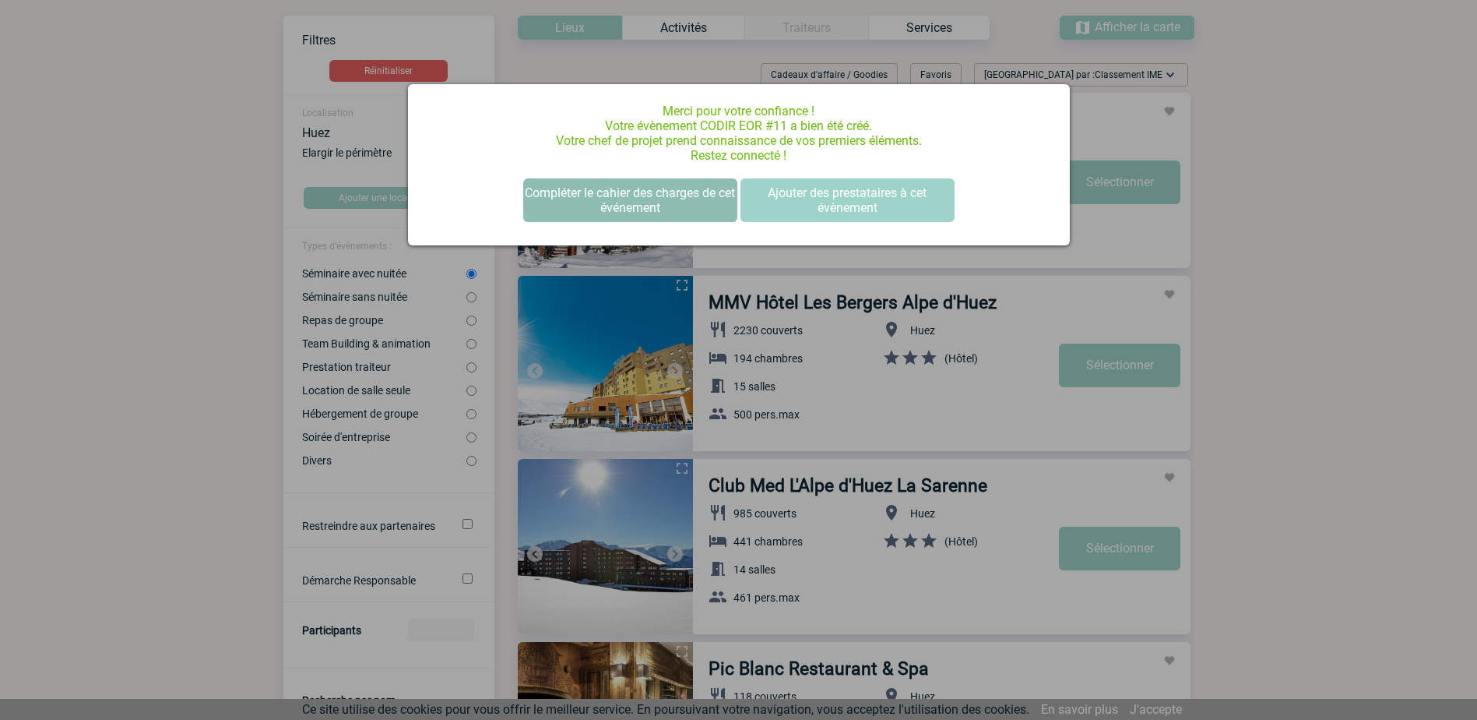
click at [639, 198] on button "Compléter le cahier des charges de cet événement" at bounding box center [630, 200] width 214 height 44
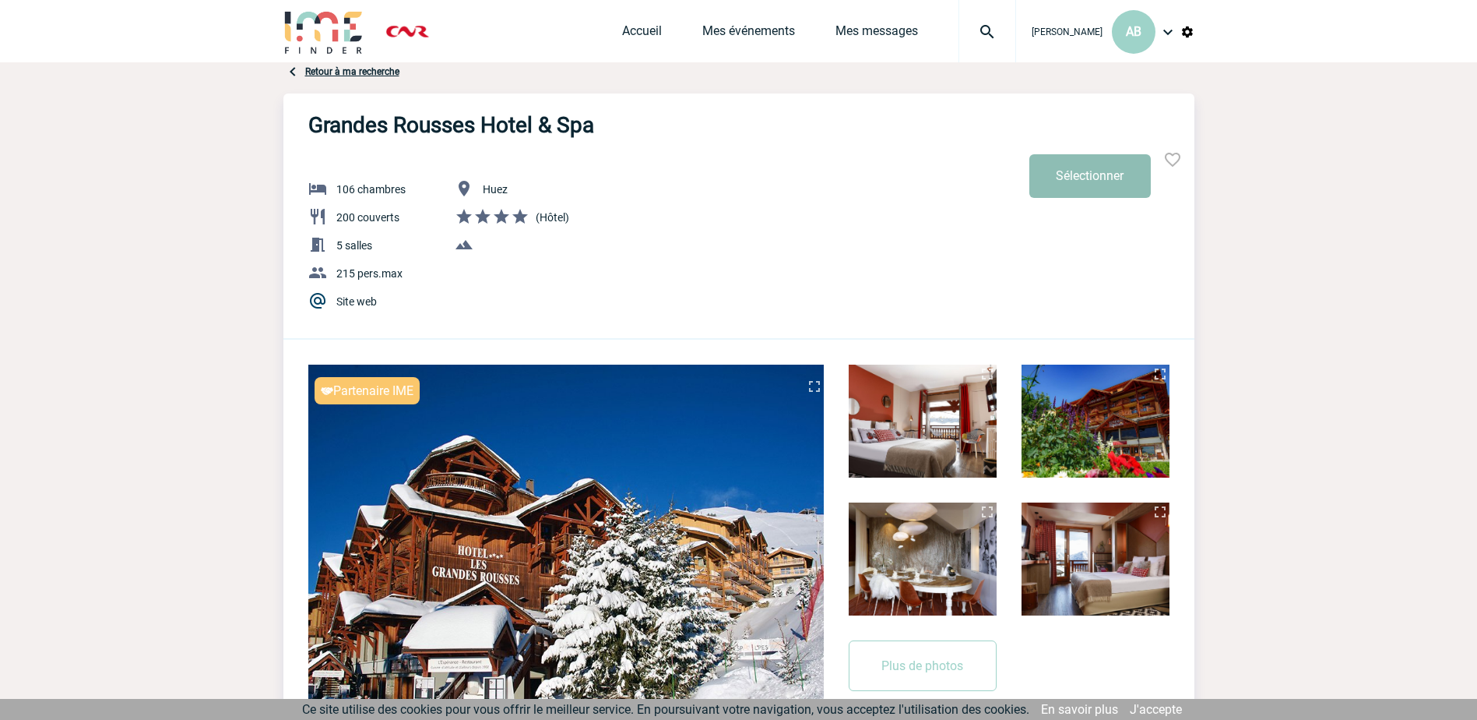
click at [1082, 175] on button "Sélectionner" at bounding box center [1090, 176] width 121 height 44
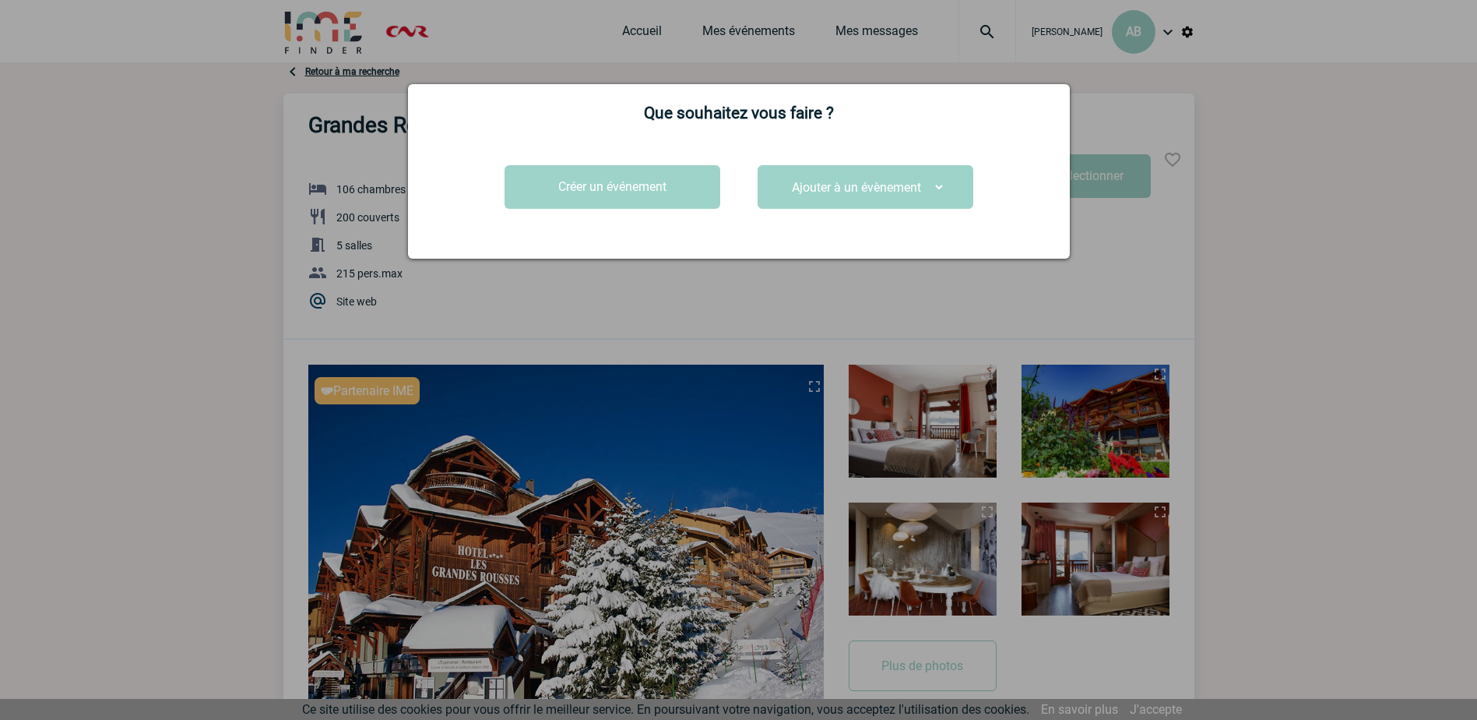
click at [878, 197] on select "Ajouter à un évènement CENTRALISATION Valpré Séminaire ROA#2 Séminaire DE#2 Ate…" at bounding box center [865, 187] width 160 height 24
click at [547, 162] on div "Que souhaitez vous faire ? Créer un événement Ajouter à un évènement CENTRALISA…" at bounding box center [739, 171] width 662 height 174
click at [556, 184] on button "Créer un événement" at bounding box center [613, 187] width 216 height 44
click at [646, 191] on button "Créer un événement" at bounding box center [613, 187] width 216 height 44
click at [614, 176] on button "Créer un événement" at bounding box center [613, 187] width 216 height 44
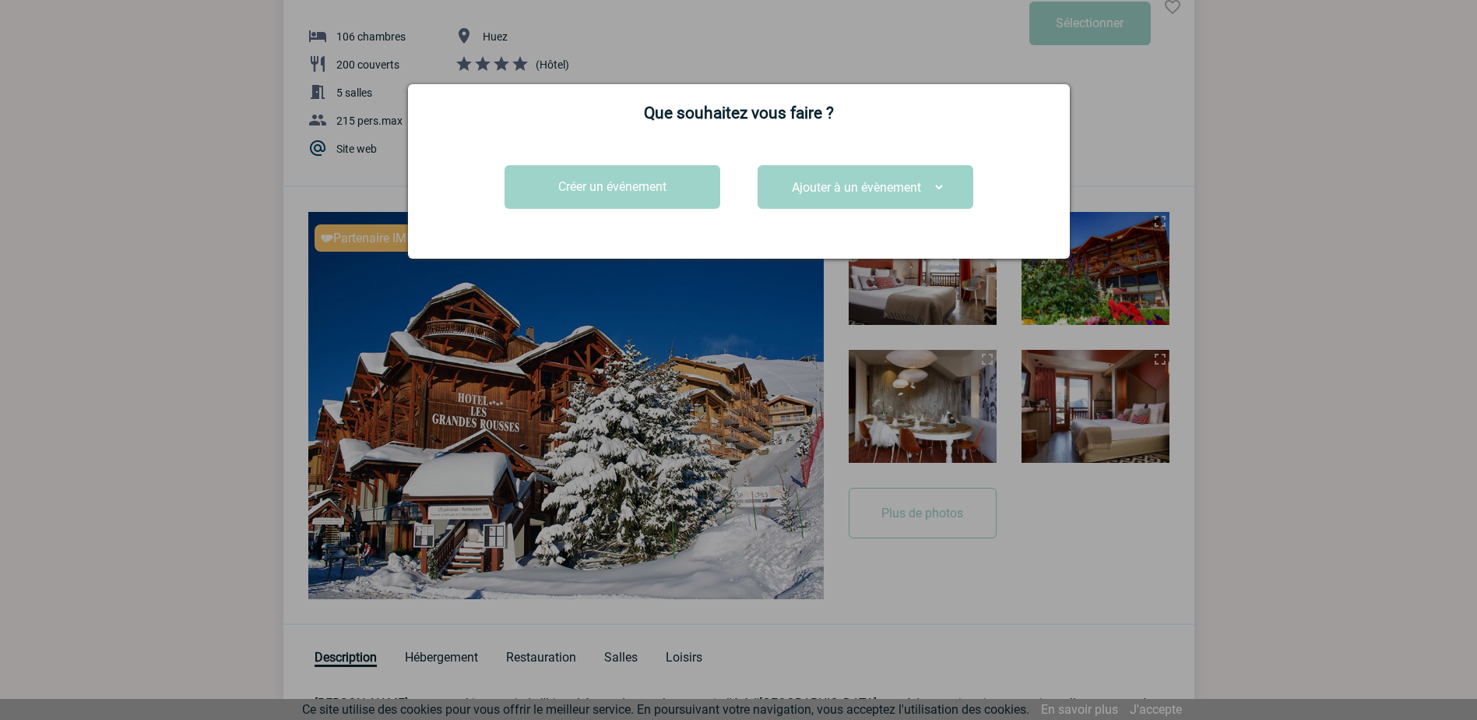
scroll to position [156, 0]
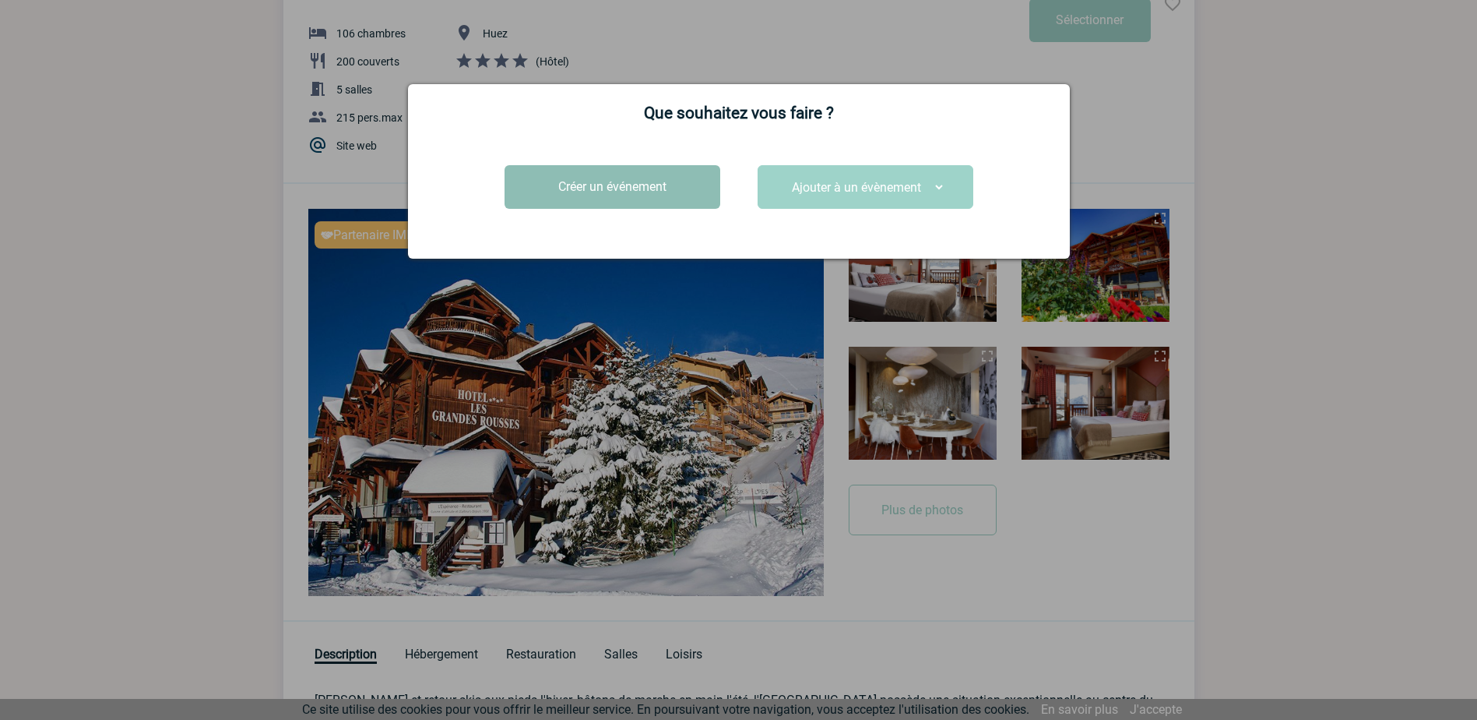
click at [654, 195] on button "Créer un événement" at bounding box center [613, 187] width 216 height 44
click at [632, 195] on button "Créer un événement" at bounding box center [613, 187] width 216 height 44
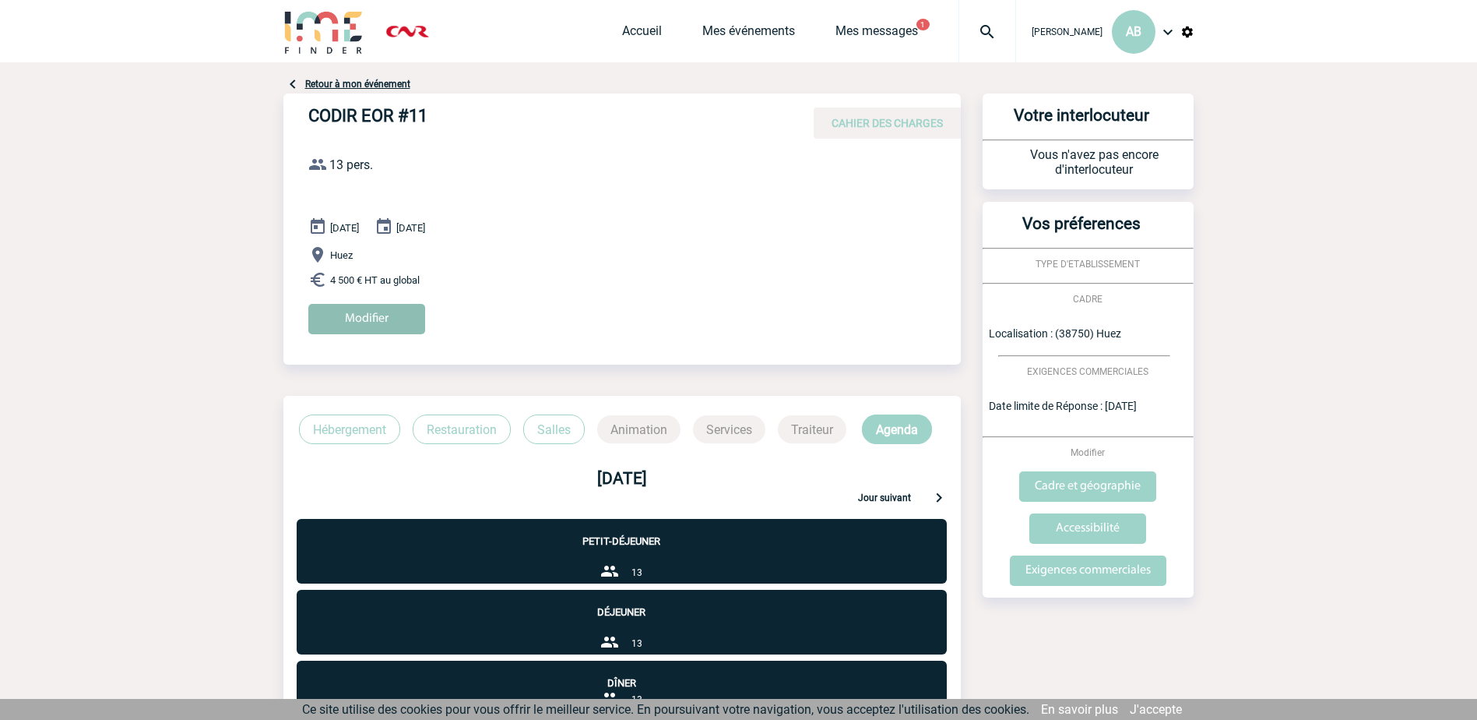
click at [362, 312] on input "Modifier" at bounding box center [366, 319] width 117 height 30
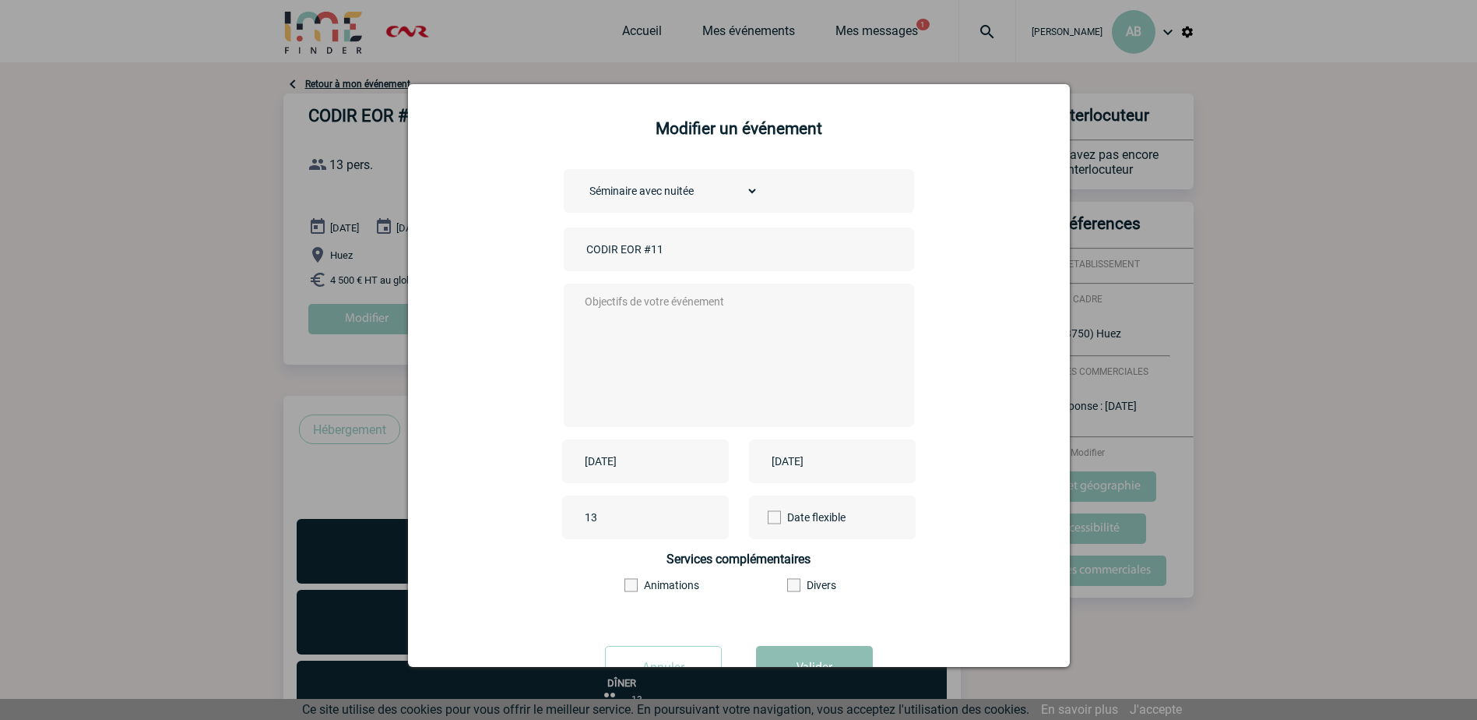
scroll to position [59, 0]
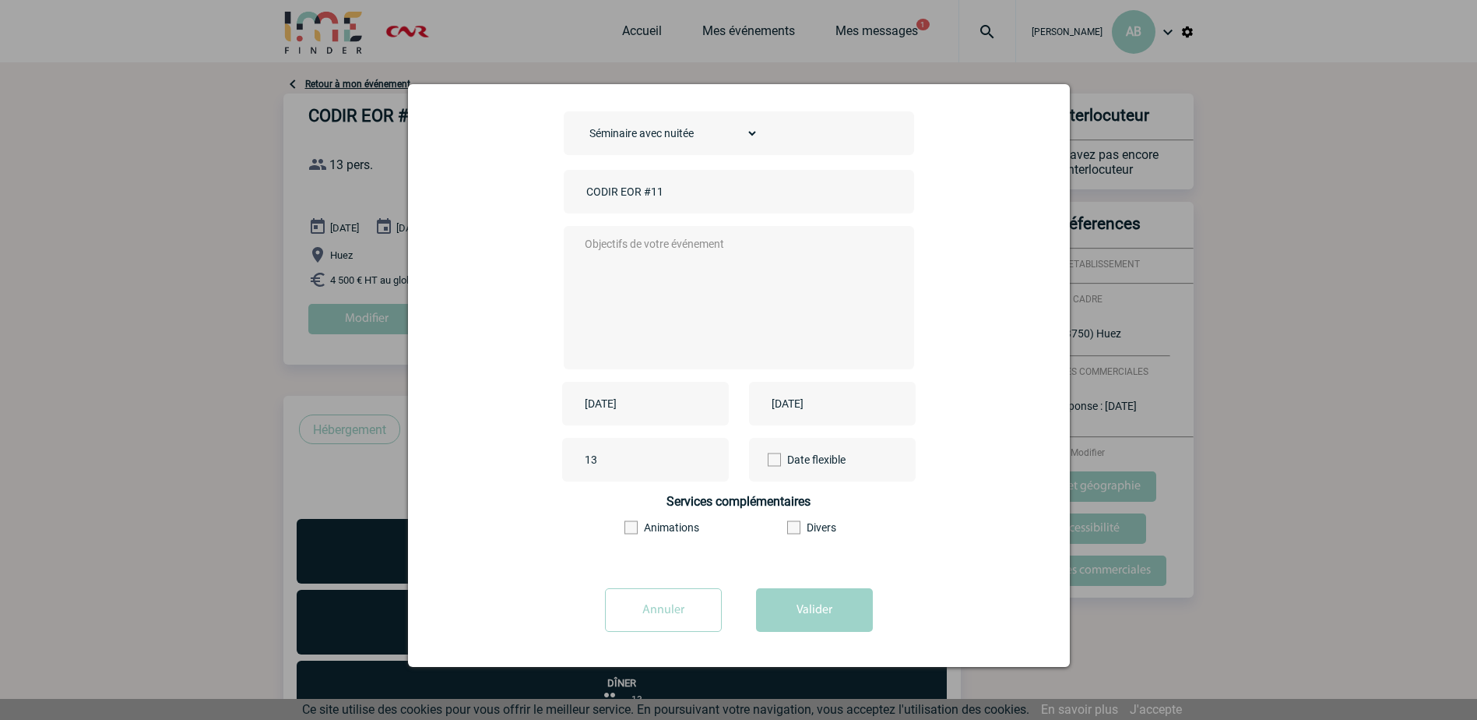
click at [648, 525] on label "Animations" at bounding box center [667, 527] width 85 height 12
click at [0, 0] on input"] "Animations" at bounding box center [0, 0] width 0 height 0
click at [787, 523] on span at bounding box center [793, 527] width 13 height 13
click at [0, 0] on input"] "Divers" at bounding box center [0, 0] width 0 height 0
click at [808, 607] on button "Valider" at bounding box center [814, 610] width 117 height 44
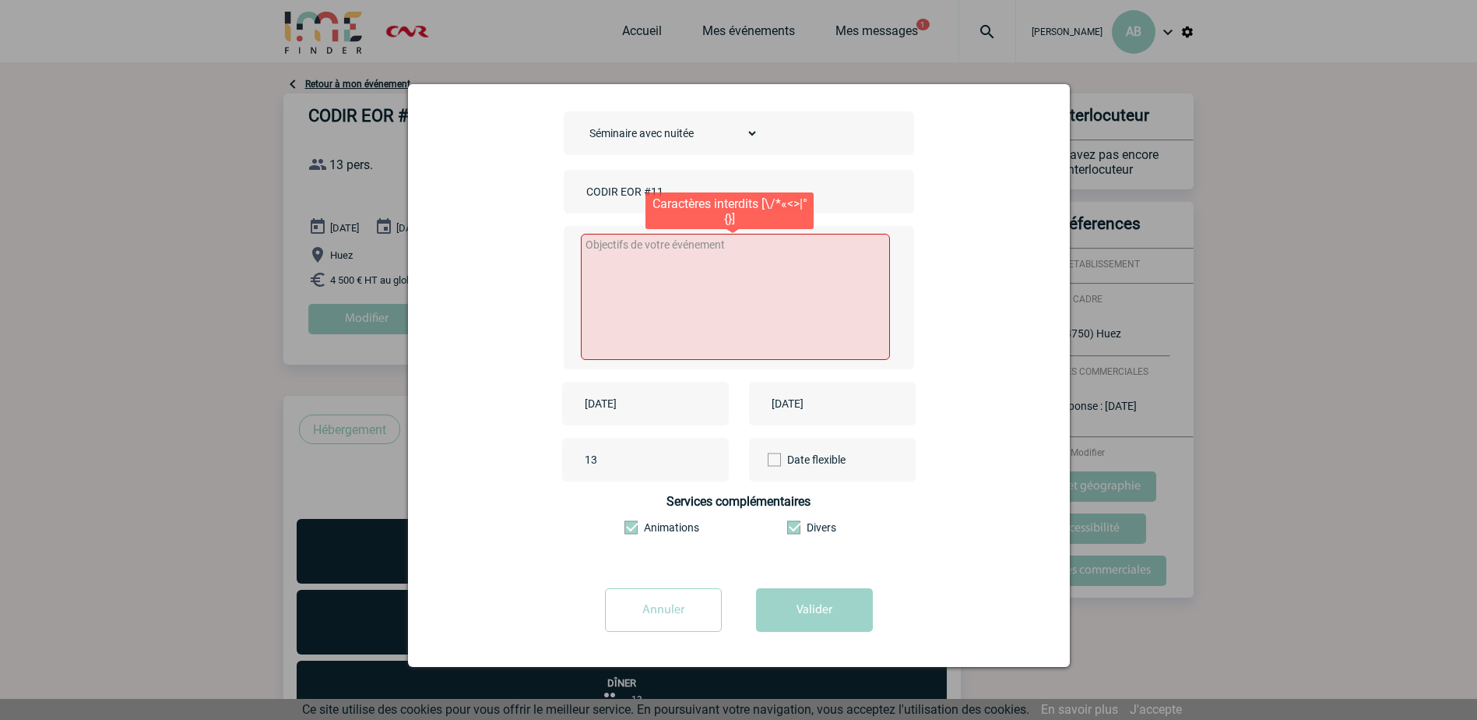
click at [714, 259] on textarea at bounding box center [735, 297] width 309 height 126
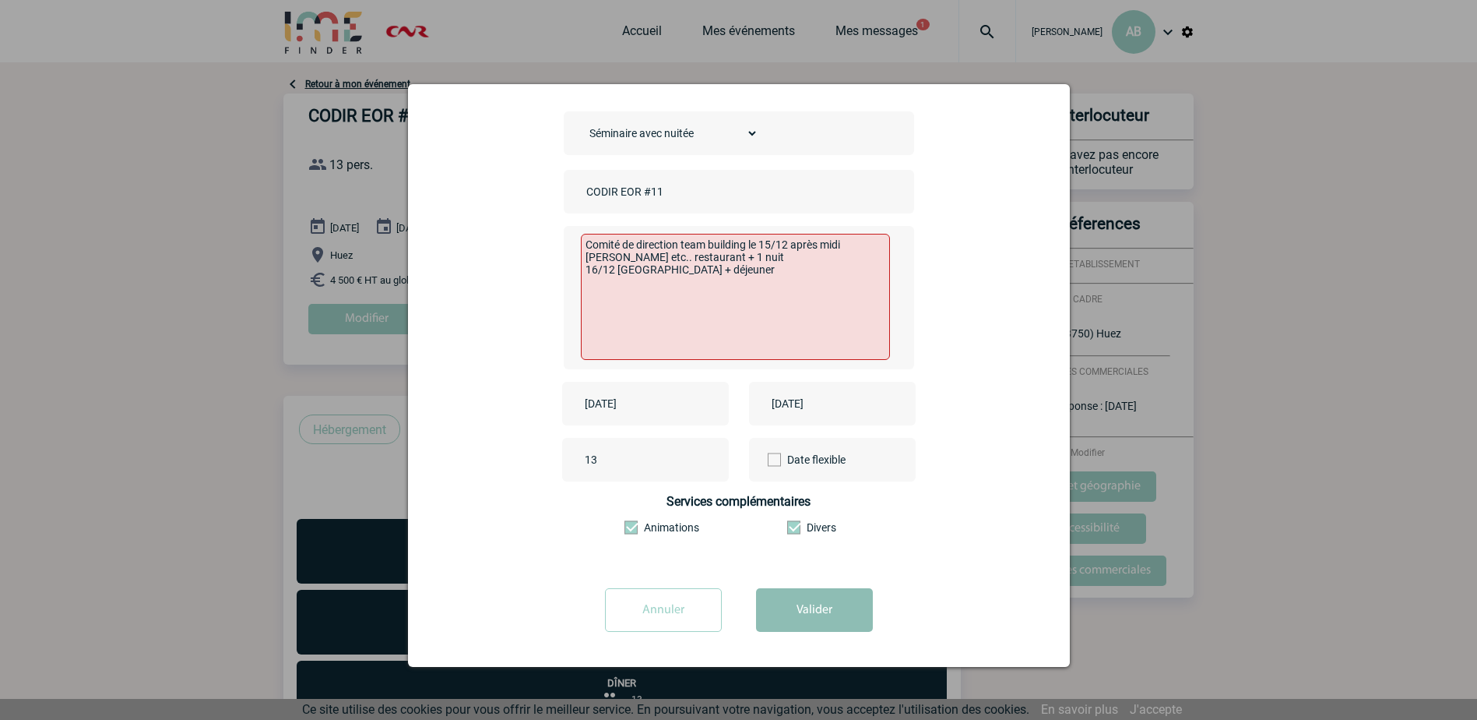
type textarea "Comité de direction team building le 15/12 après midi [PERSON_NAME] etc.. resta…"
click at [786, 611] on button "Valider" at bounding box center [814, 610] width 117 height 44
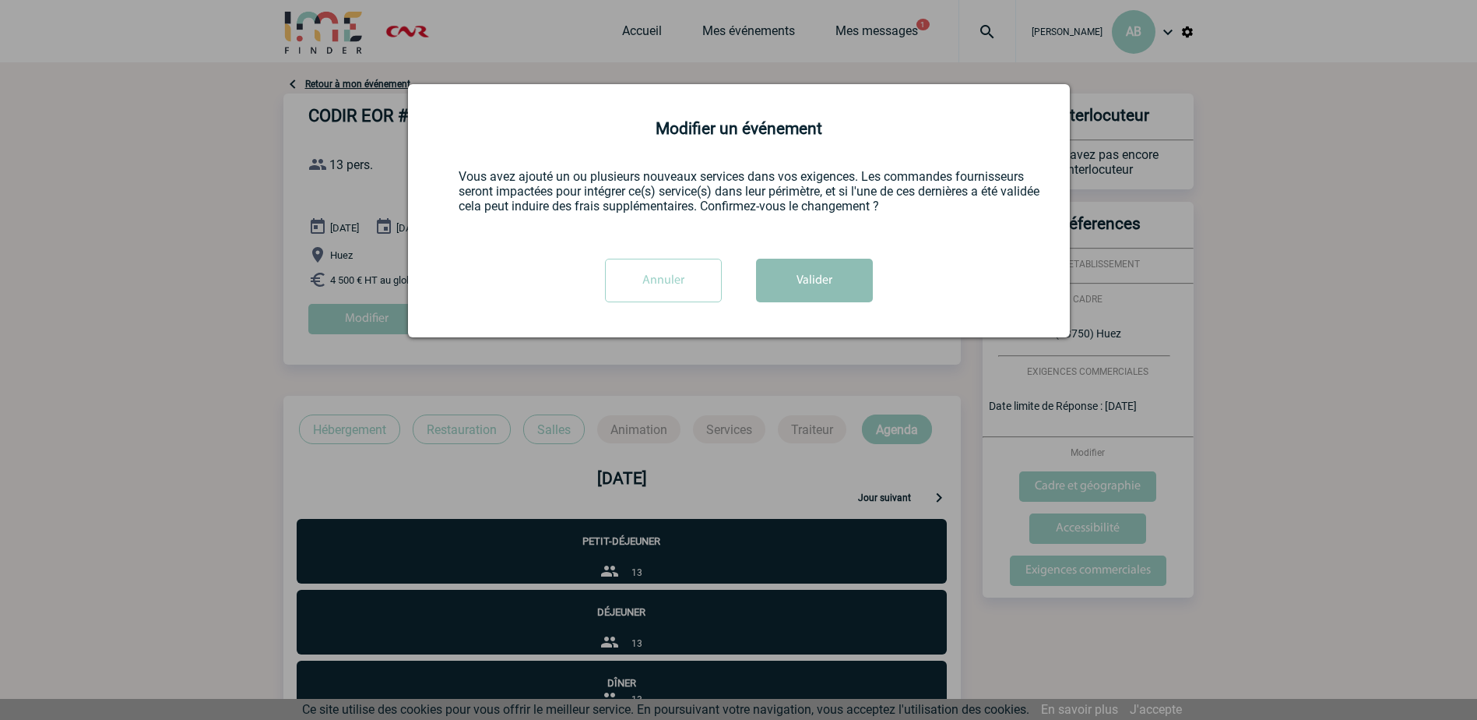
click at [832, 267] on button "Valider" at bounding box center [814, 281] width 117 height 44
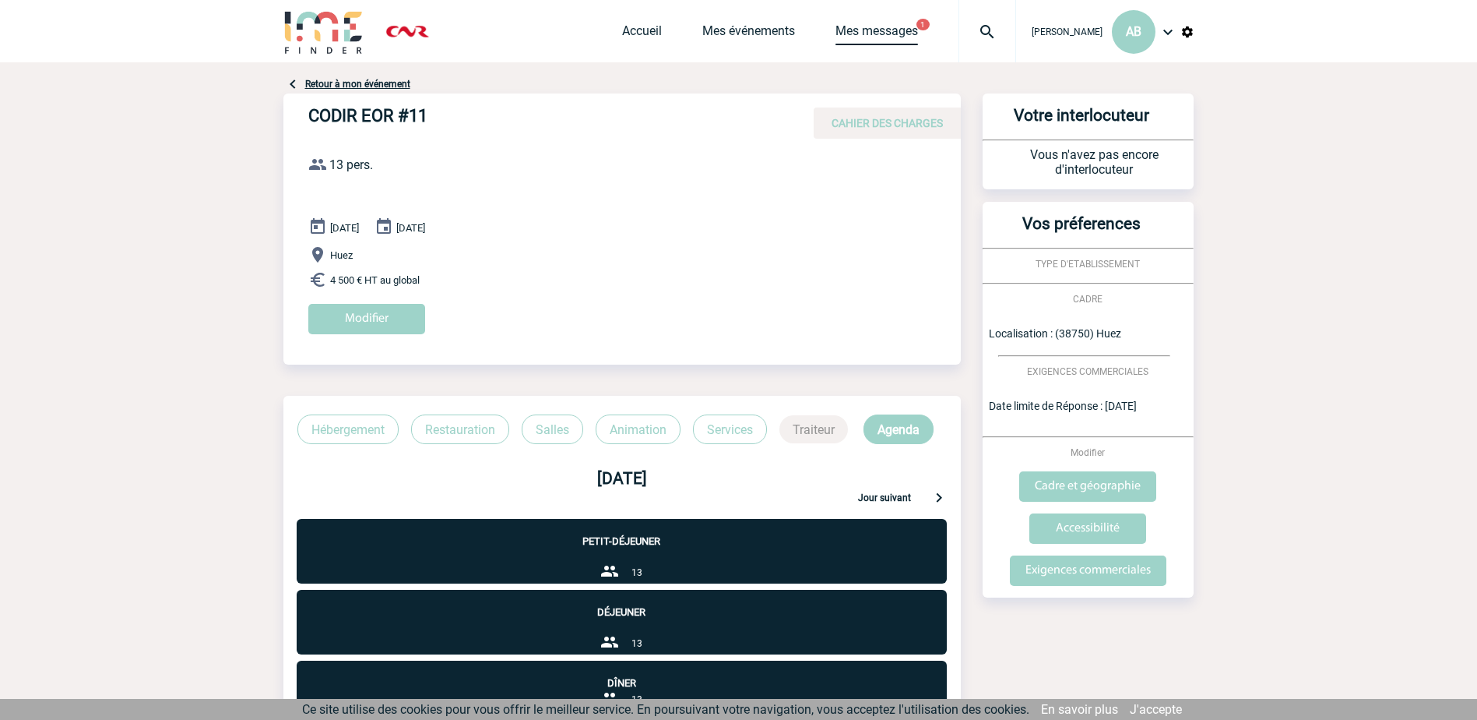
click at [858, 35] on link "Mes messages" at bounding box center [877, 34] width 83 height 22
